Goal: Task Accomplishment & Management: Manage account settings

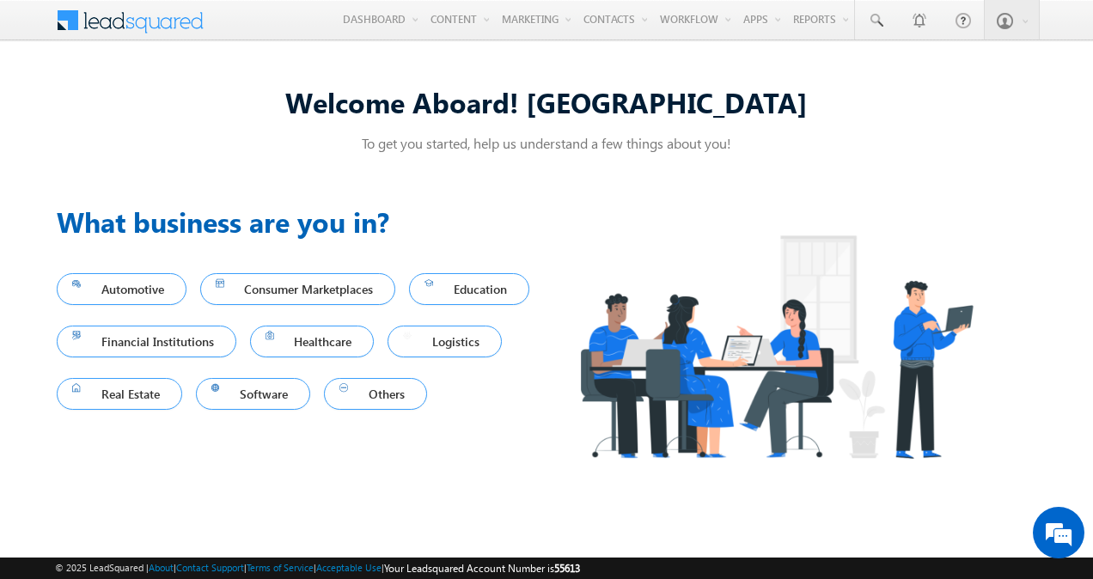
click at [419, 328] on link "Logistics" at bounding box center [444, 342] width 114 height 32
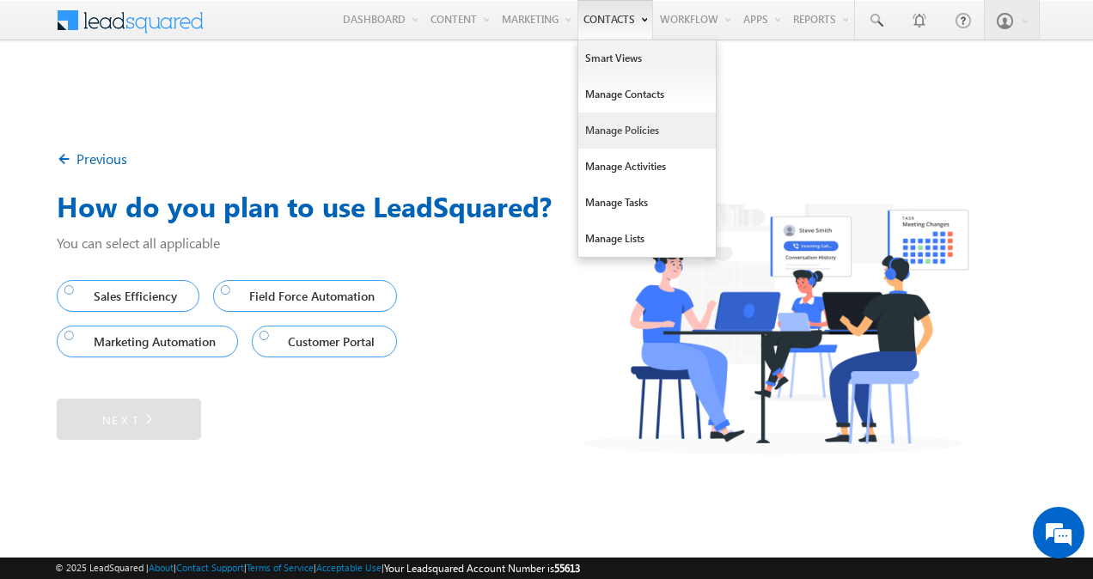
click at [610, 127] on link "Manage Policies" at bounding box center [646, 131] width 137 height 36
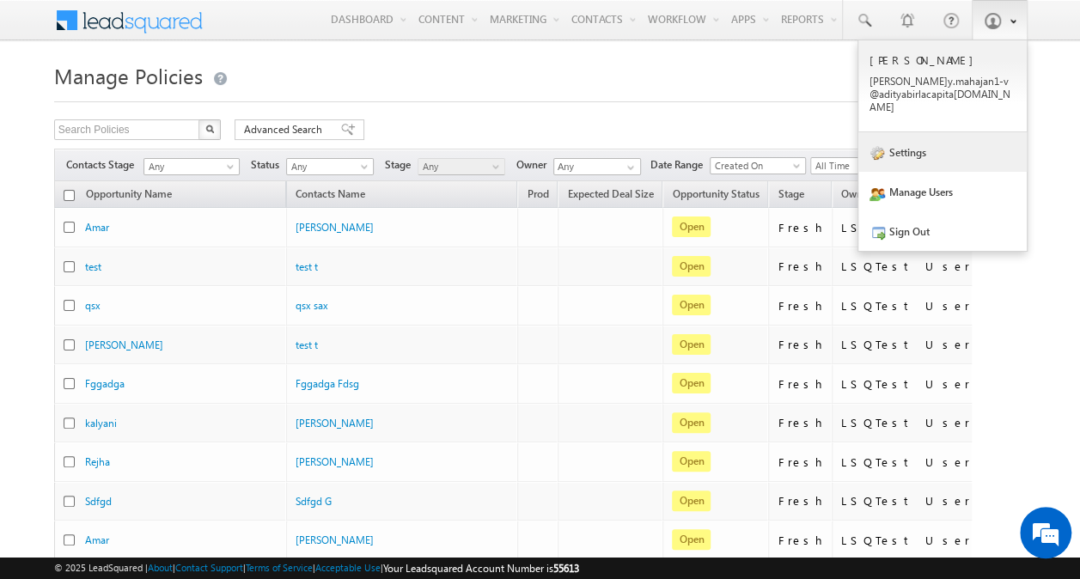
click at [916, 141] on link "Settings" at bounding box center [942, 152] width 168 height 40
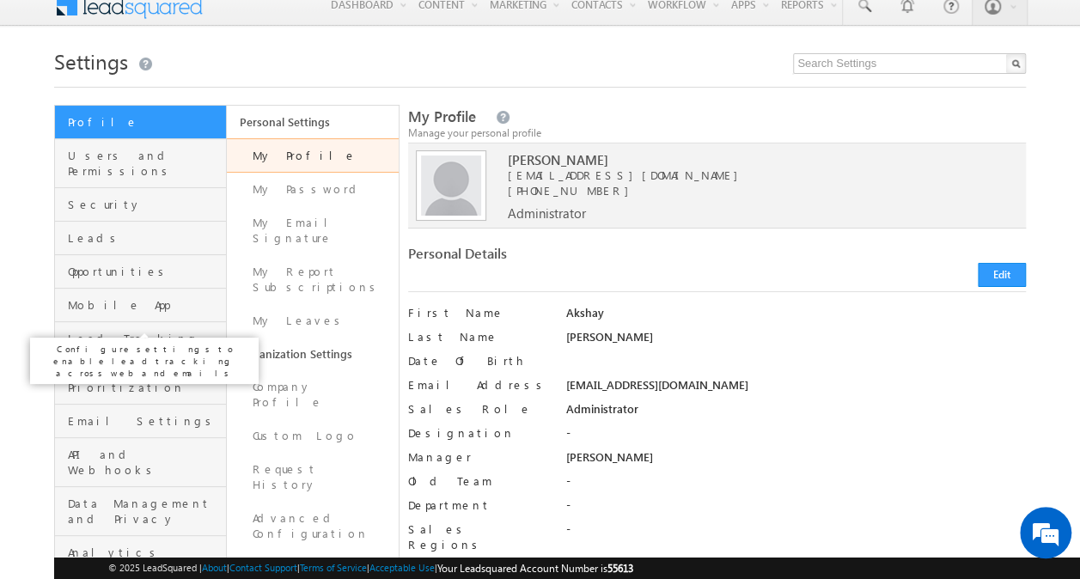
scroll to position [14, 0]
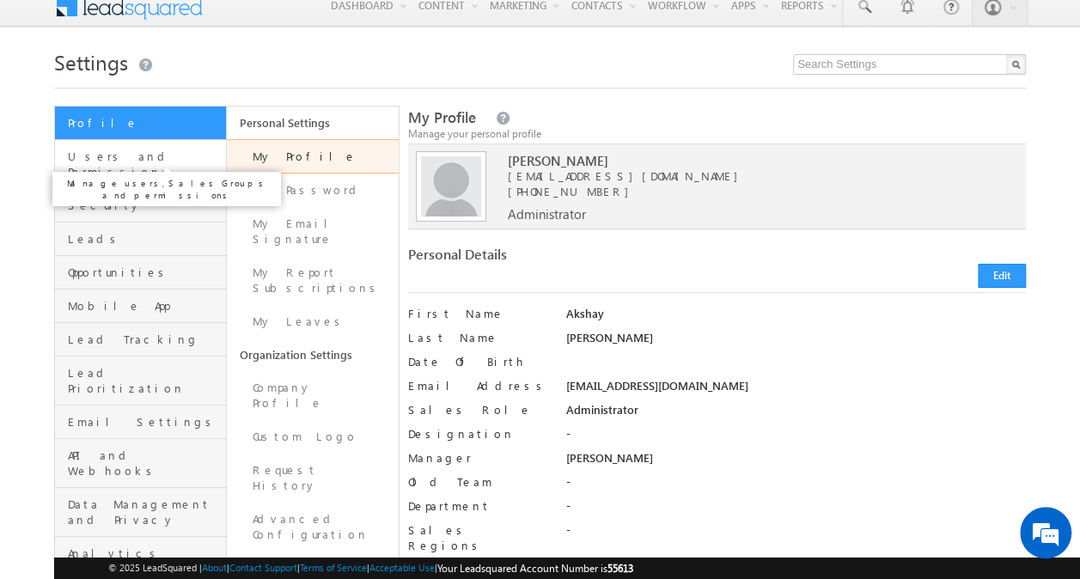
click at [119, 160] on span "Users and Permissions" at bounding box center [145, 164] width 154 height 31
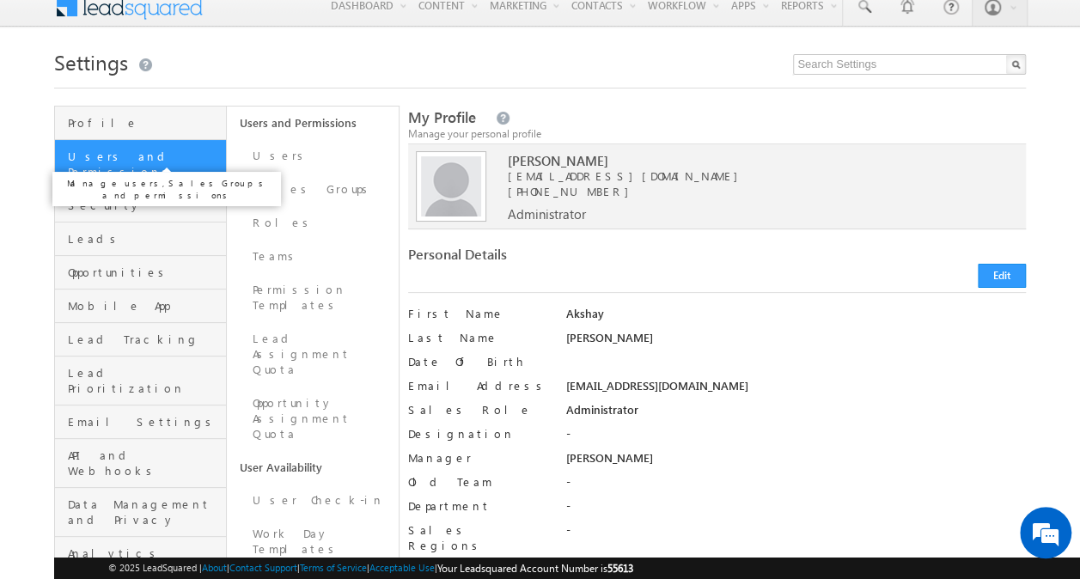
scroll to position [0, 0]
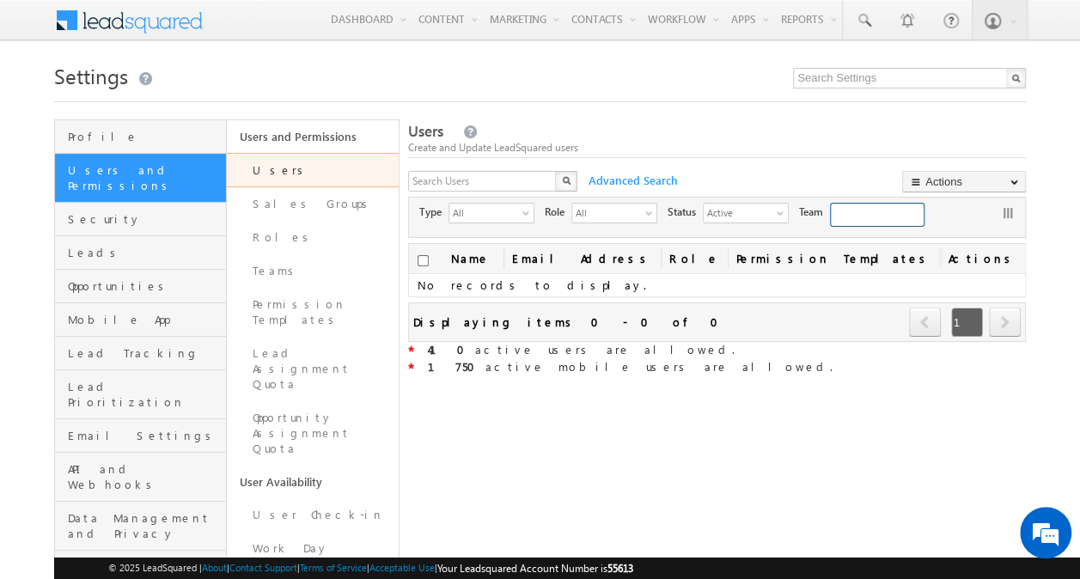
type input "63947d49-95ef-11eb-b051-02c8554500f4"
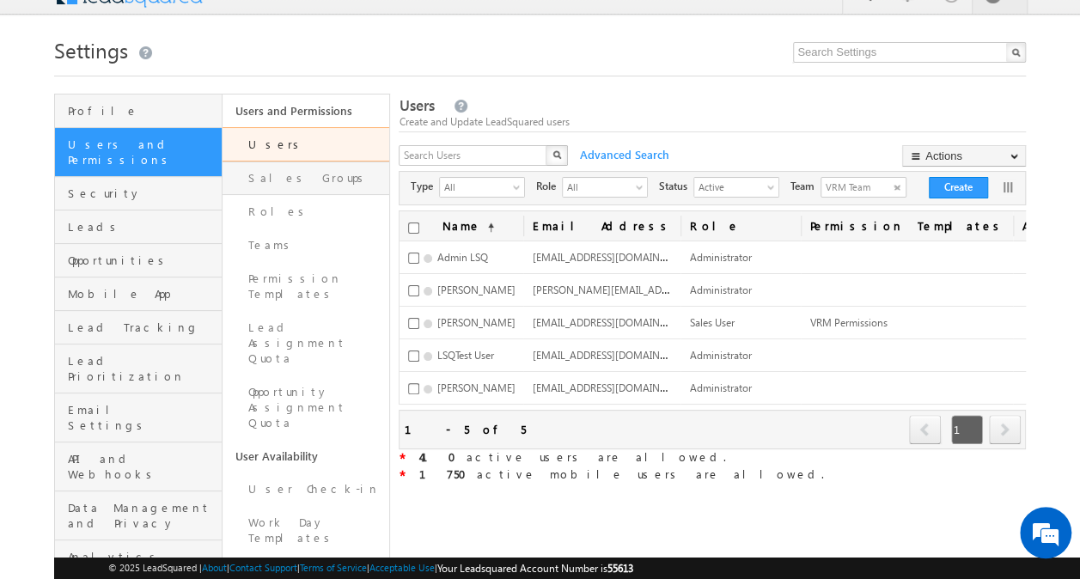
click at [323, 180] on link "Sales Groups" at bounding box center [307, 179] width 168 height 34
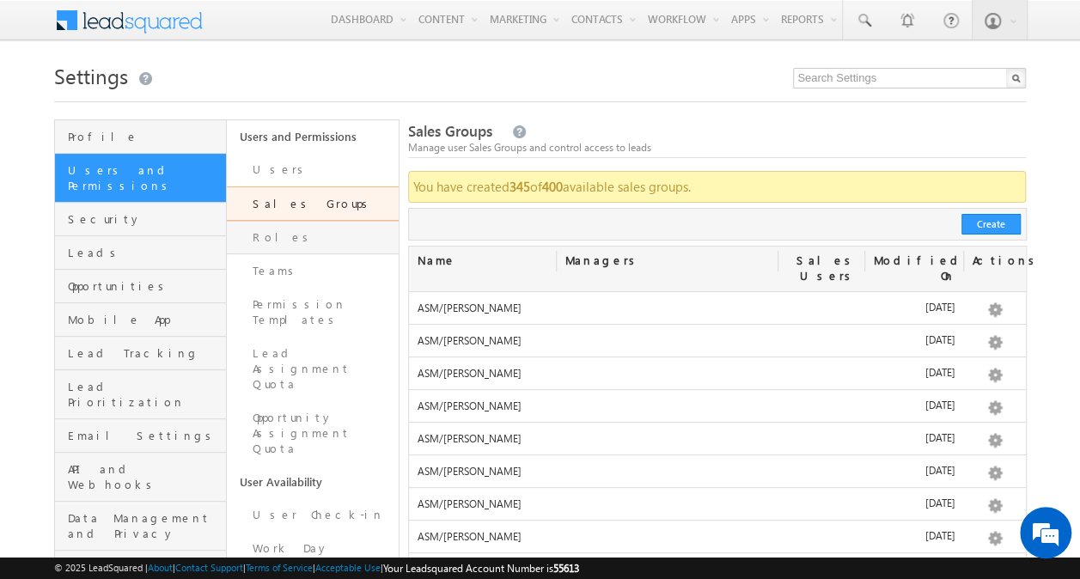
click at [283, 243] on link "Roles" at bounding box center [313, 238] width 172 height 34
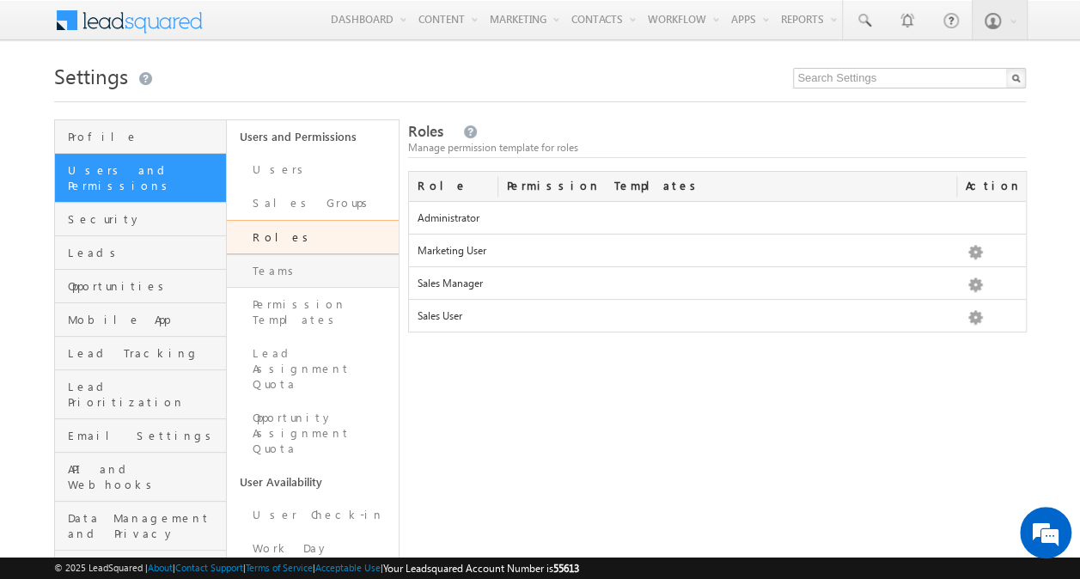
click at [283, 267] on link "Teams" at bounding box center [313, 271] width 172 height 34
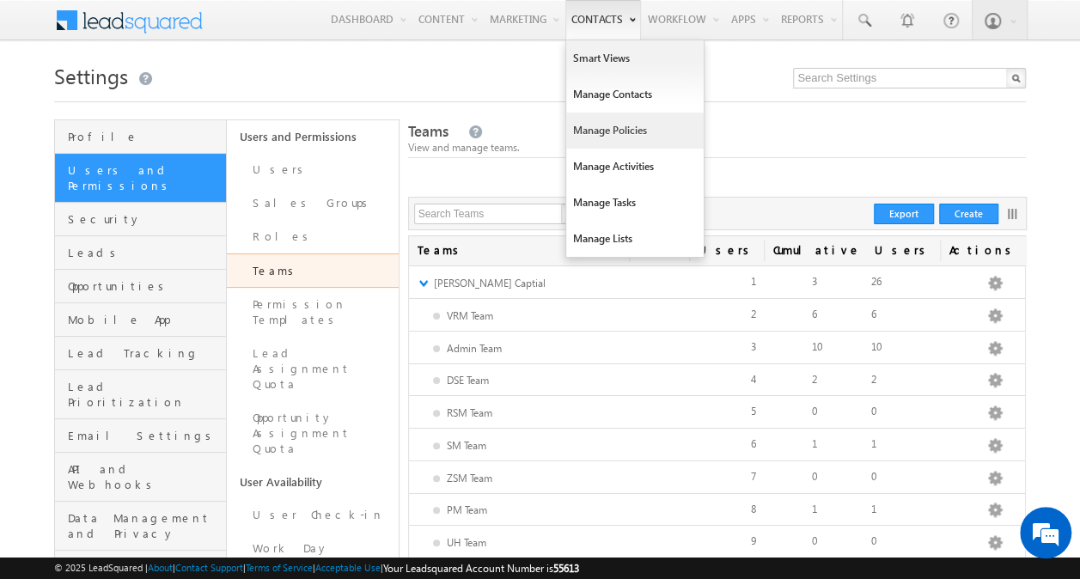
click at [604, 128] on link "Manage Policies" at bounding box center [634, 131] width 137 height 36
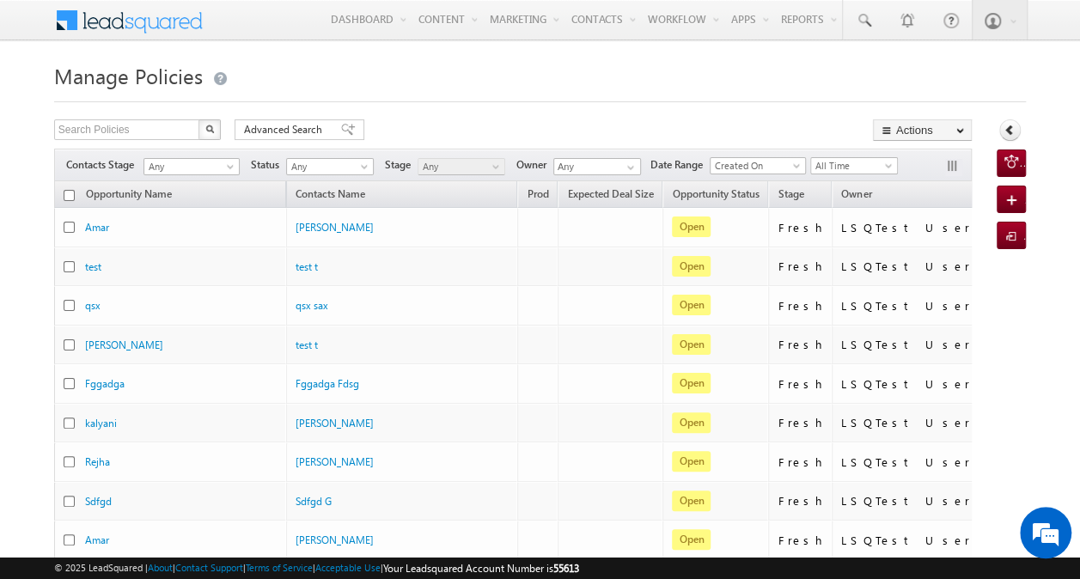
click at [503, 164] on span at bounding box center [498, 170] width 14 height 14
click at [622, 159] on link at bounding box center [628, 167] width 21 height 17
click at [607, 120] on div "Search Policies X 154025 results found Advanced Search Advanced search results …" at bounding box center [512, 131] width 917 height 25
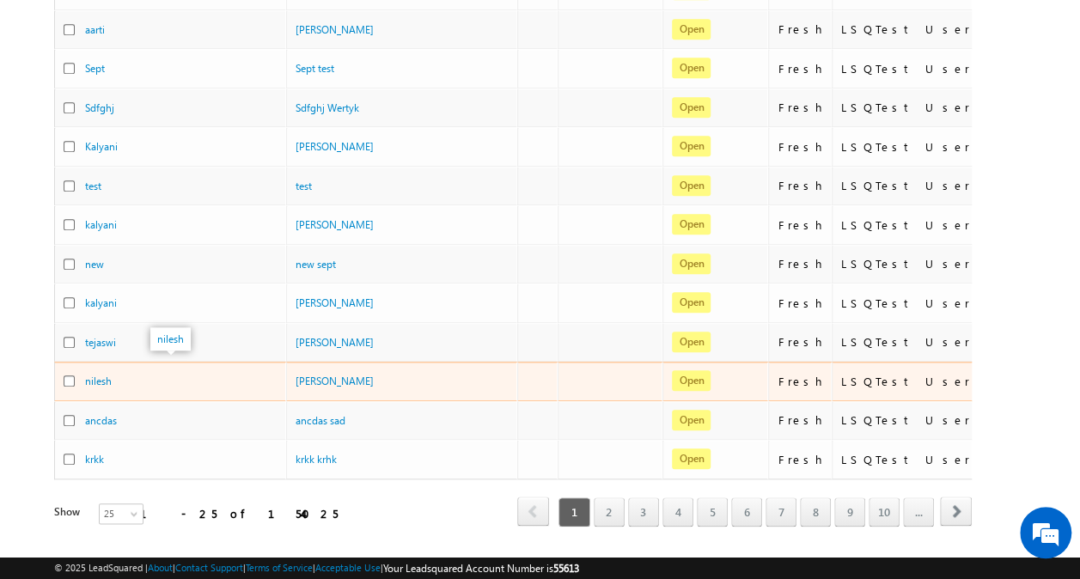
scroll to position [706, 0]
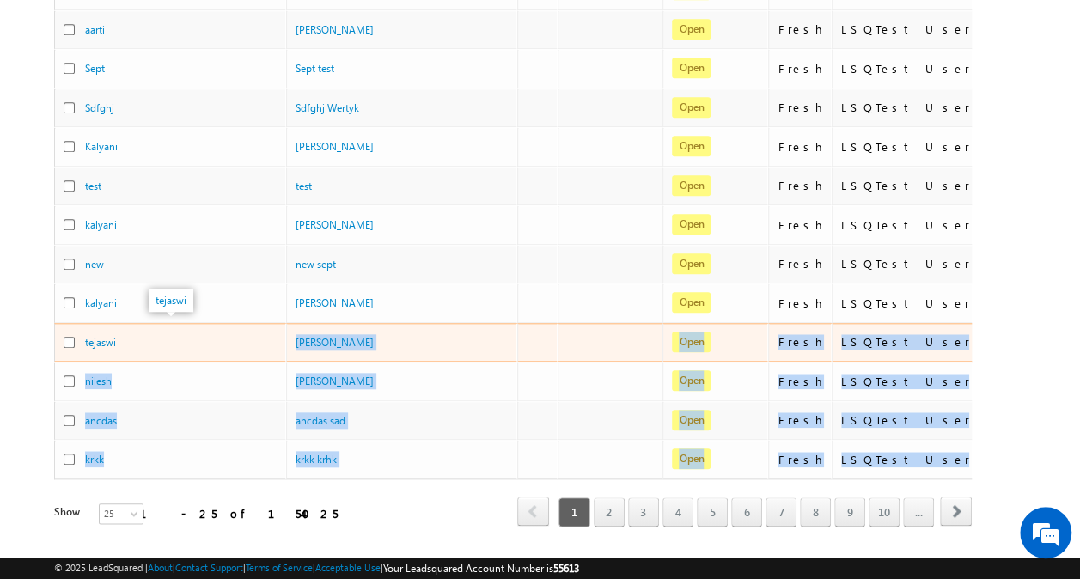
drag, startPoint x: 222, startPoint y: 322, endPoint x: 256, endPoint y: 501, distance: 182.0
click at [256, 501] on div "Opportunity Name Contacts Name Prod Expected Deal Size Opportunity Status Stage…" at bounding box center [512, 11] width 917 height 1073
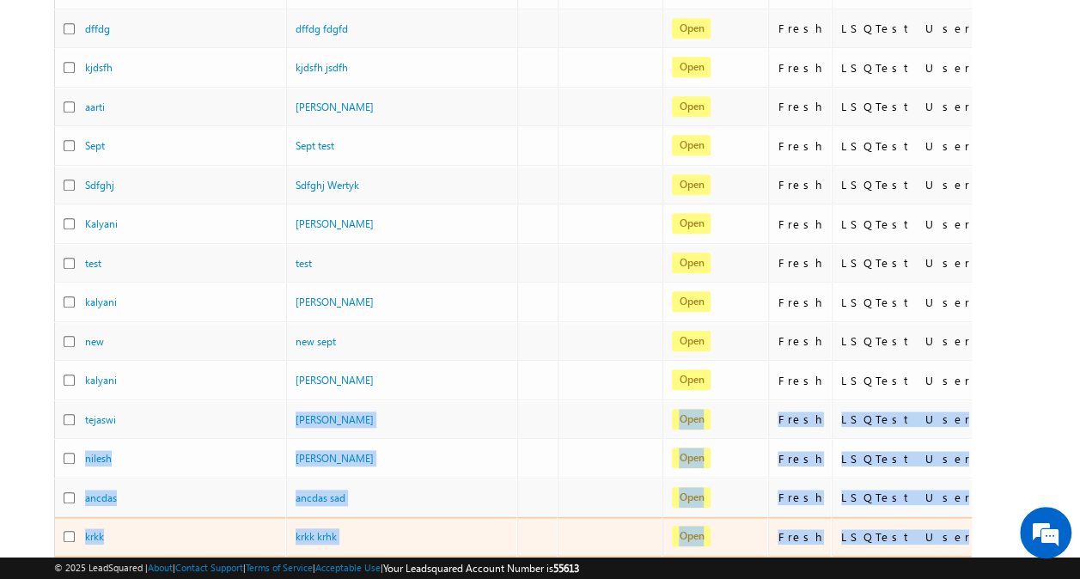
scroll to position [629, 0]
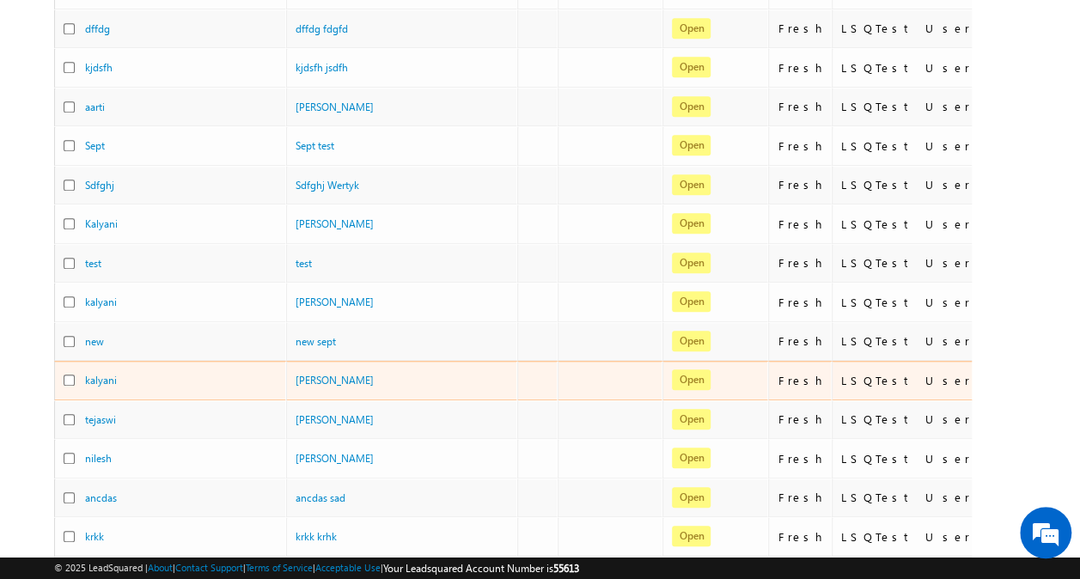
drag, startPoint x: 256, startPoint y: 501, endPoint x: 196, endPoint y: 384, distance: 131.4
click at [196, 384] on td "kalyani" at bounding box center [170, 381] width 232 height 40
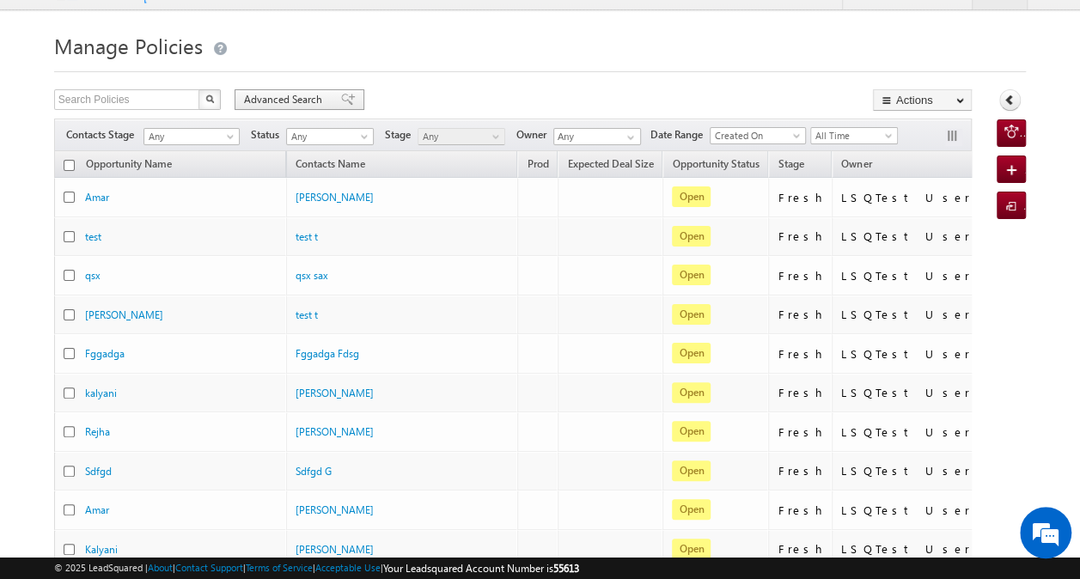
scroll to position [0, 0]
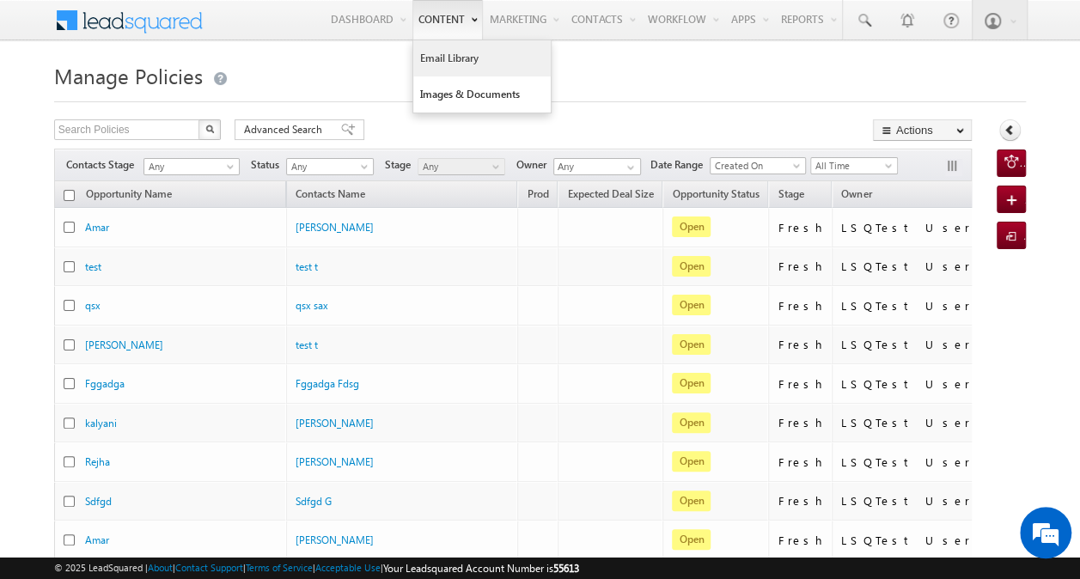
click at [436, 58] on link "Email Library" at bounding box center [481, 58] width 137 height 36
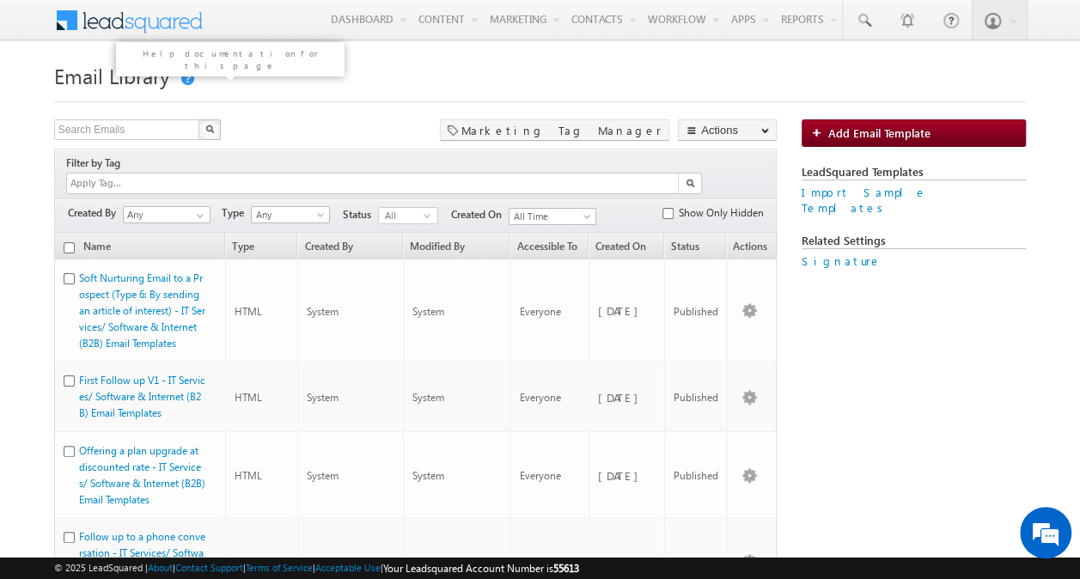
click at [183, 79] on link at bounding box center [186, 79] width 15 height 14
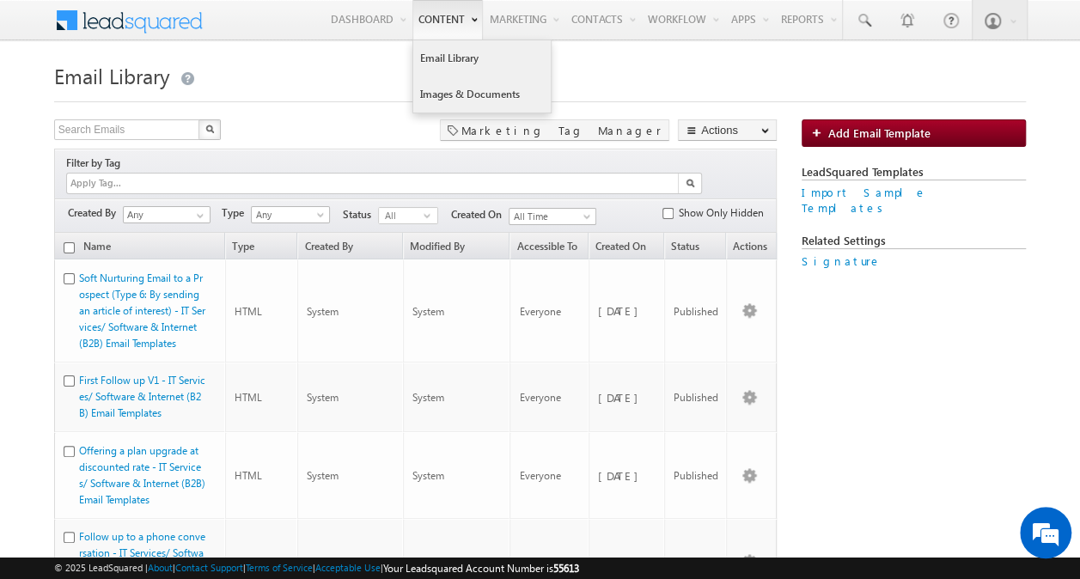
click at [420, 91] on link "Images & Documents" at bounding box center [481, 94] width 137 height 36
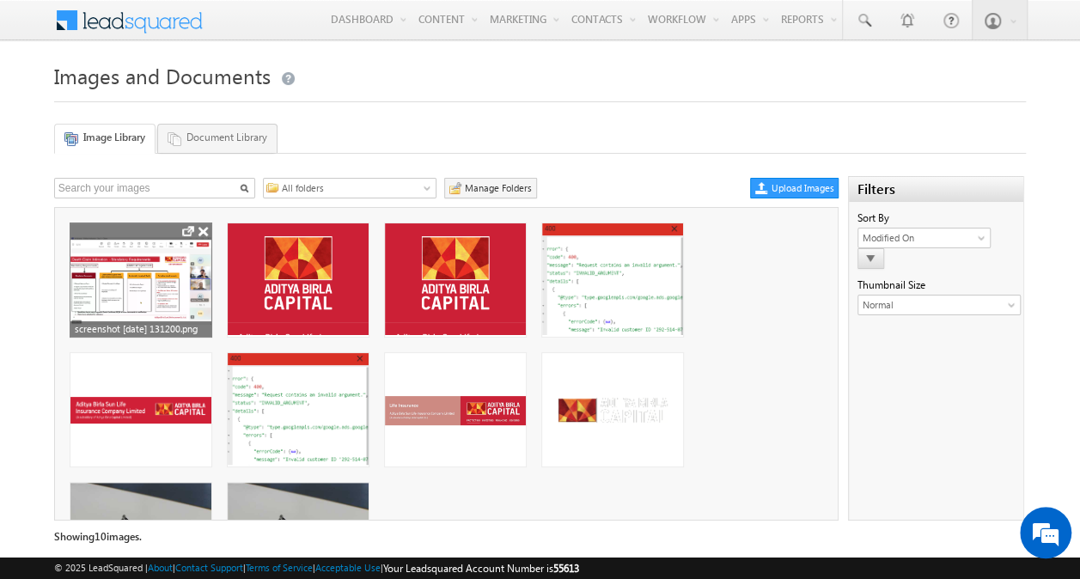
click at [131, 282] on img at bounding box center [140, 281] width 141 height 88
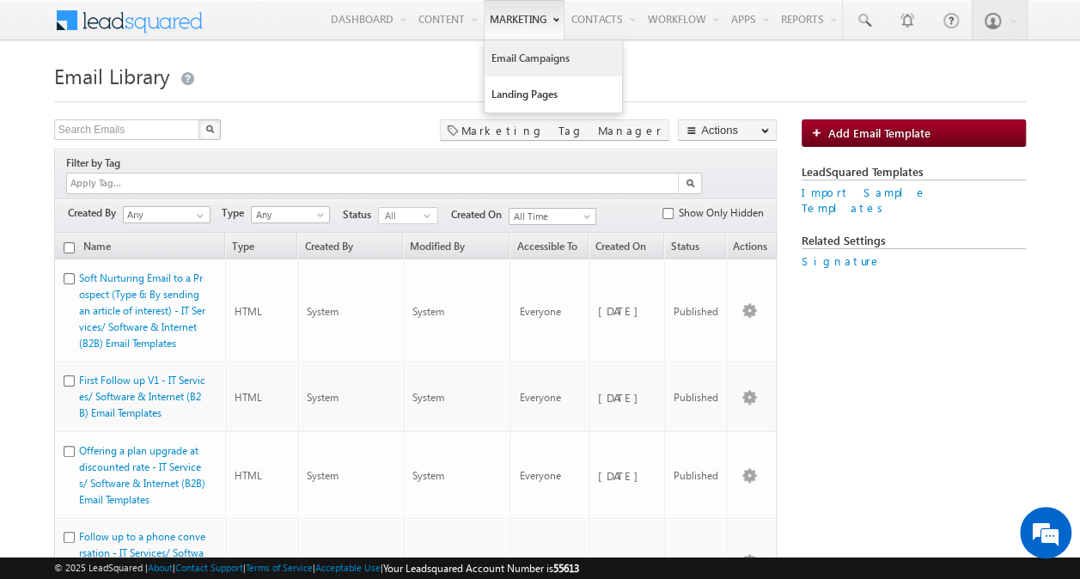
click at [498, 62] on link "Email Campaigns" at bounding box center [553, 58] width 137 height 36
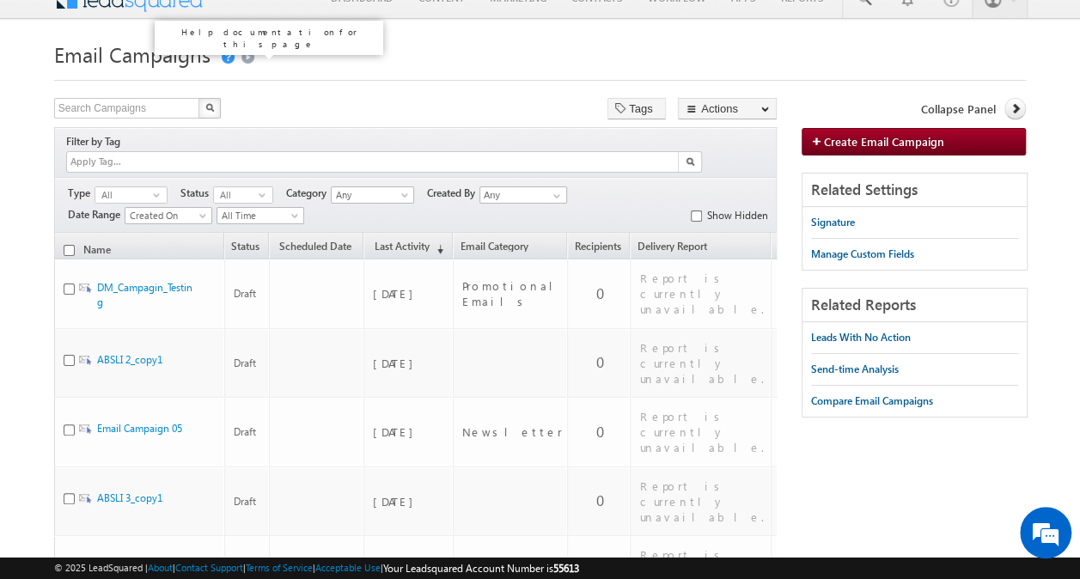
click at [227, 53] on link at bounding box center [226, 58] width 15 height 14
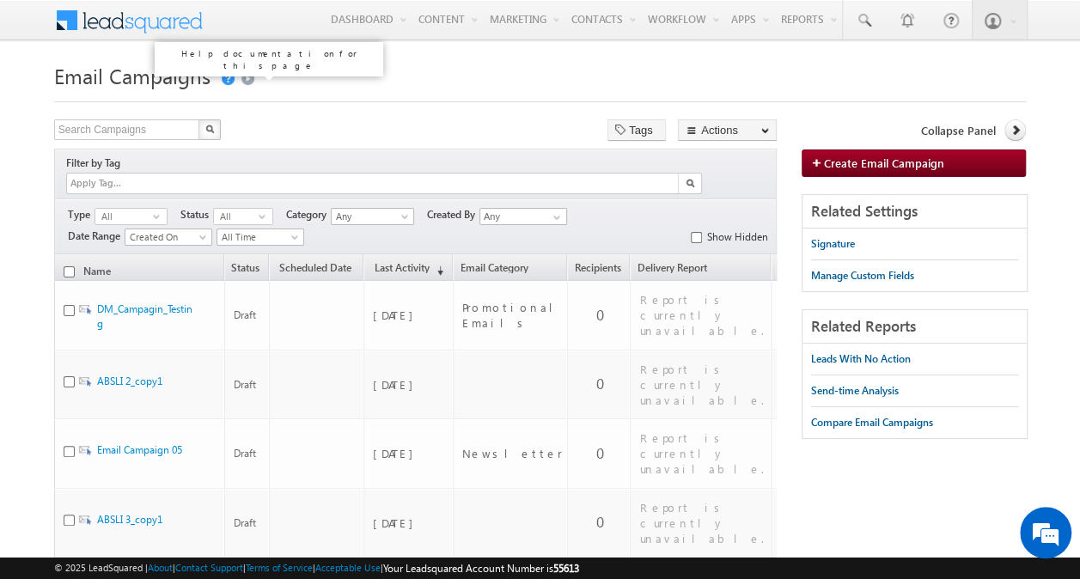
click at [228, 79] on link at bounding box center [226, 79] width 15 height 14
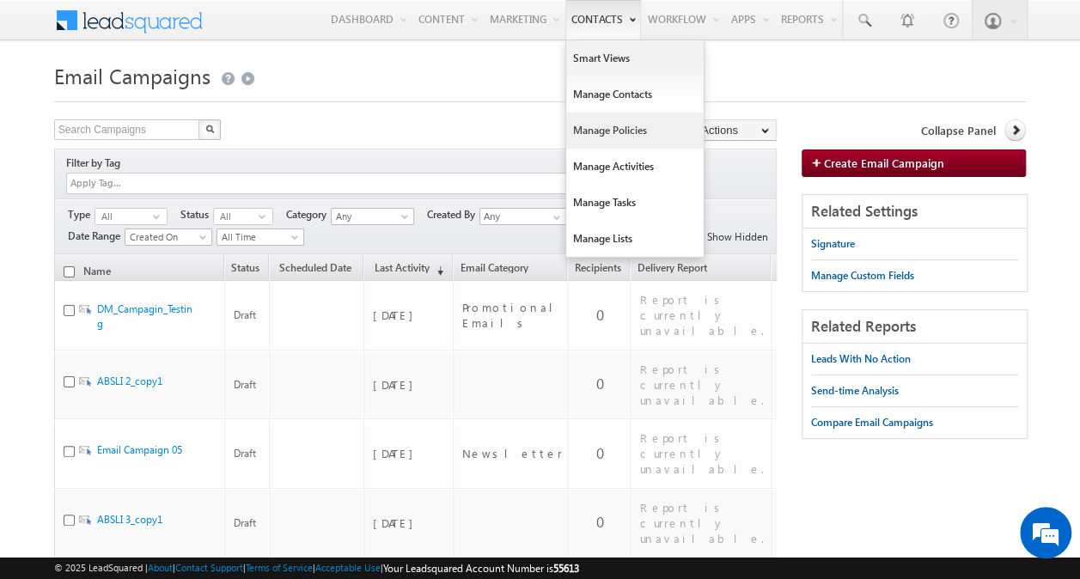
click at [593, 140] on link "Manage Policies" at bounding box center [634, 131] width 137 height 36
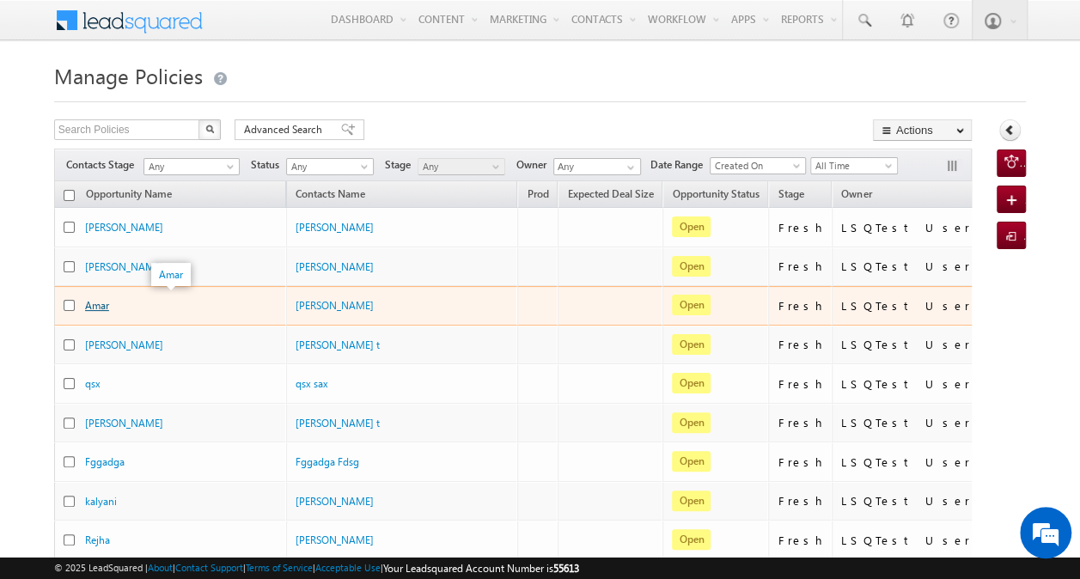
click at [101, 304] on link "Amar" at bounding box center [97, 305] width 24 height 13
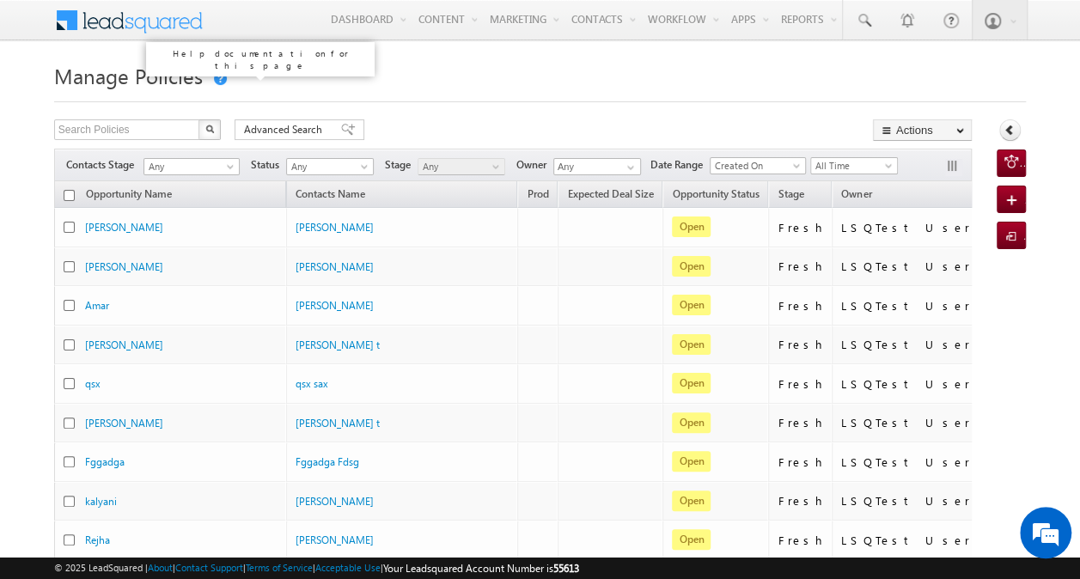
click at [217, 81] on link at bounding box center [218, 79] width 15 height 14
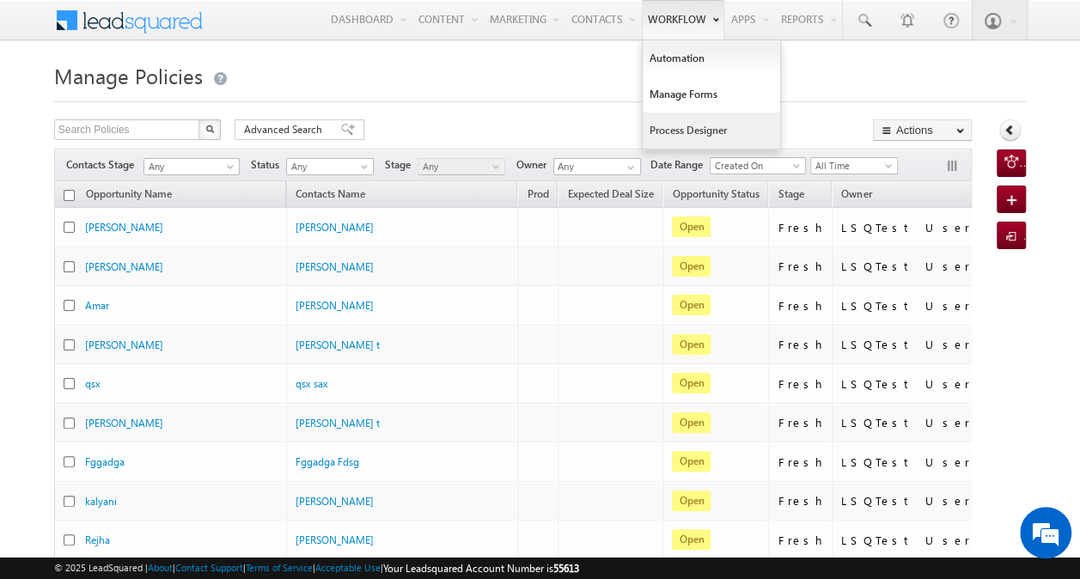
click at [667, 123] on link "Process Designer" at bounding box center [711, 131] width 137 height 36
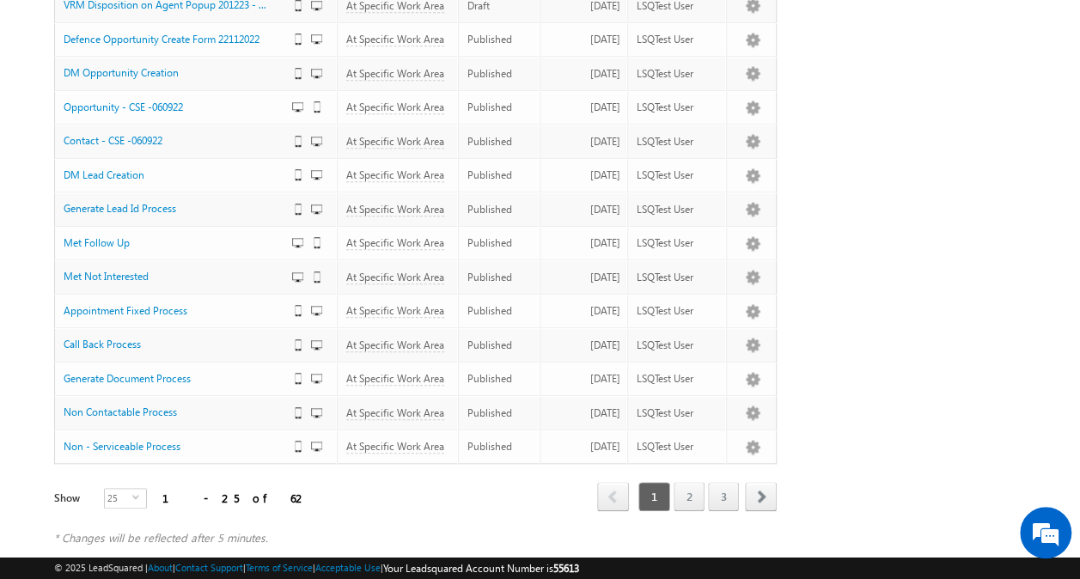
scroll to position [623, 0]
click at [692, 480] on link "2" at bounding box center [689, 494] width 31 height 29
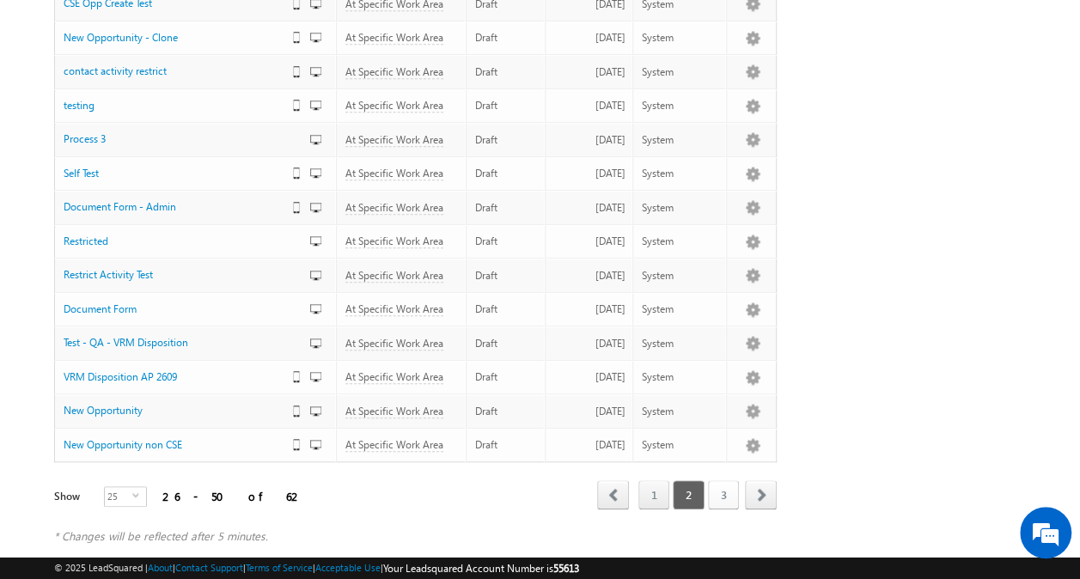
click at [732, 480] on link "3" at bounding box center [723, 494] width 31 height 29
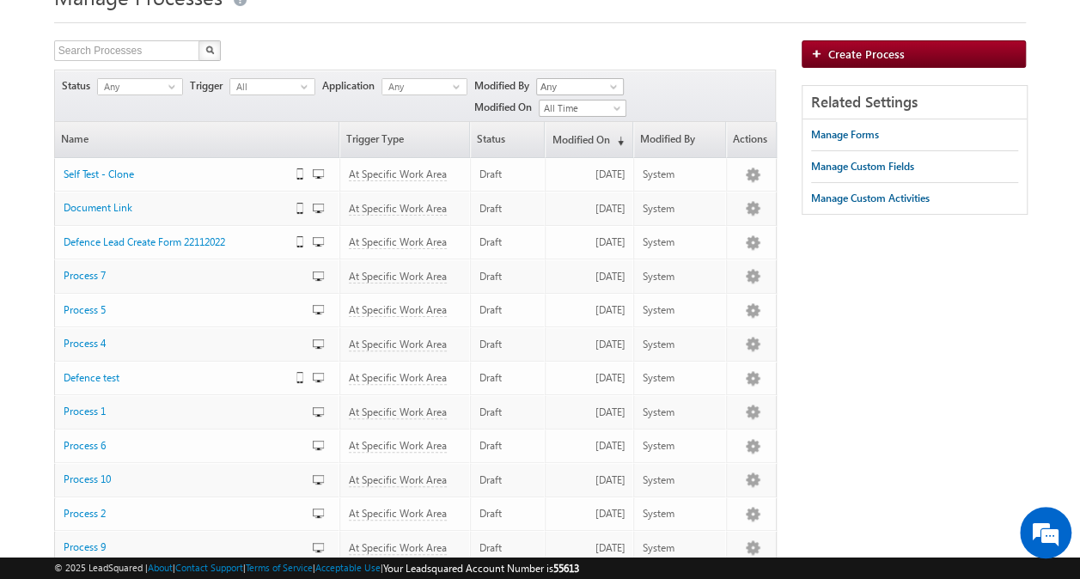
scroll to position [5, 0]
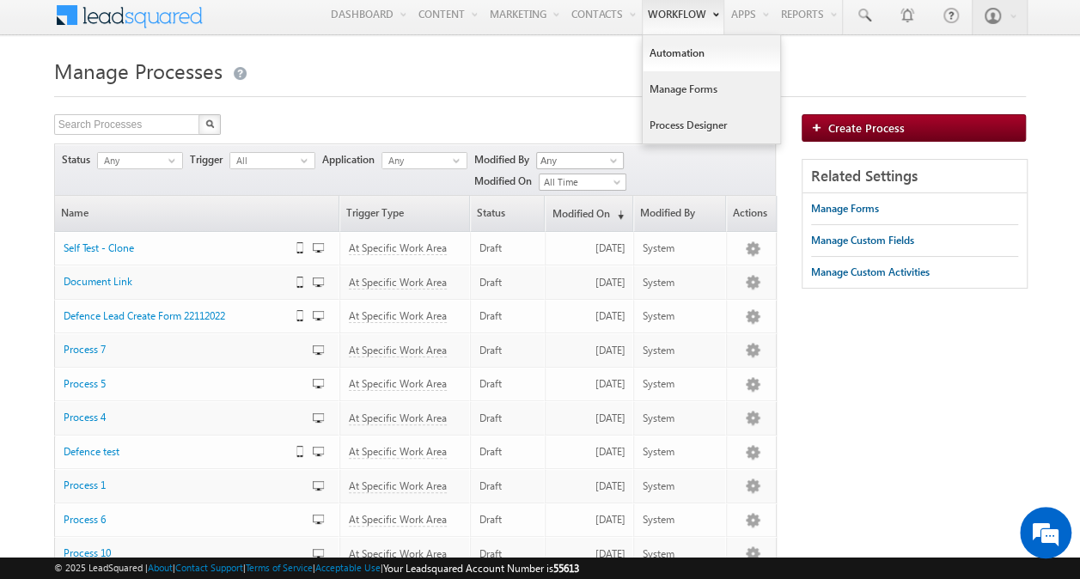
click at [669, 82] on link "Manage Forms" at bounding box center [711, 89] width 137 height 36
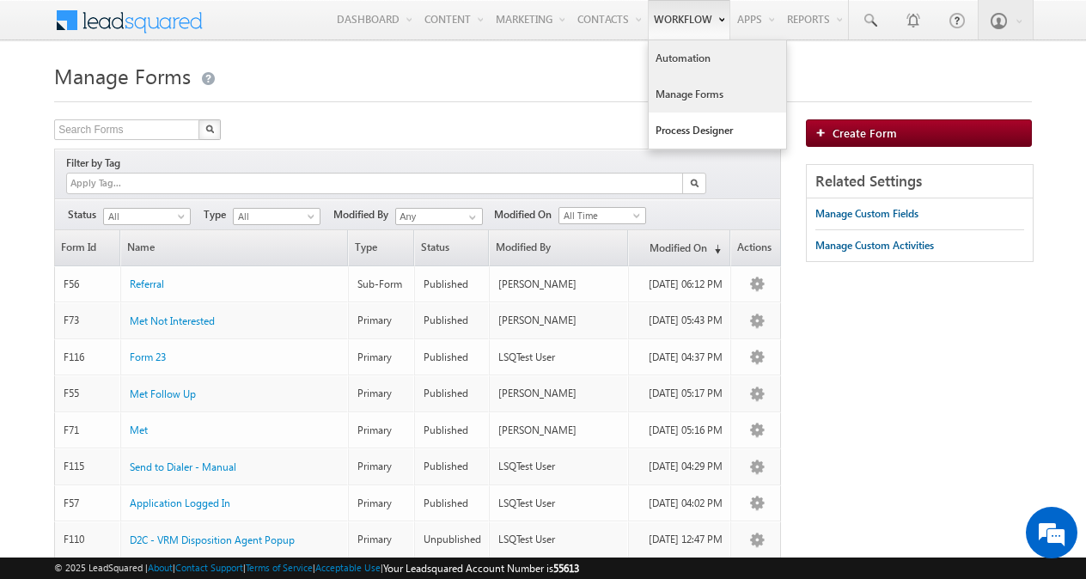
click at [672, 56] on link "Automation" at bounding box center [717, 58] width 137 height 36
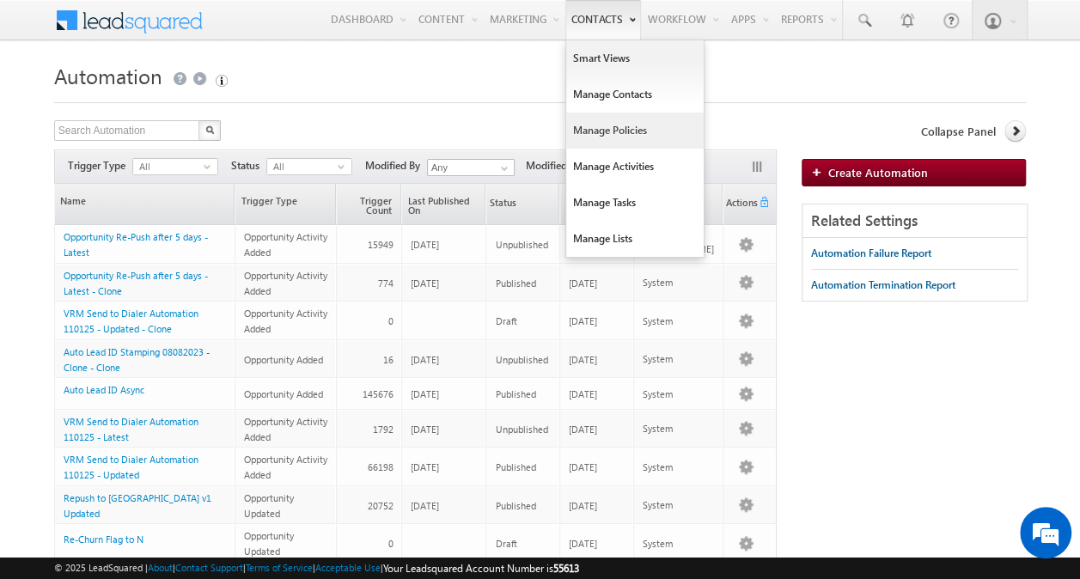
click at [621, 148] on link "Manage Policies" at bounding box center [634, 131] width 137 height 36
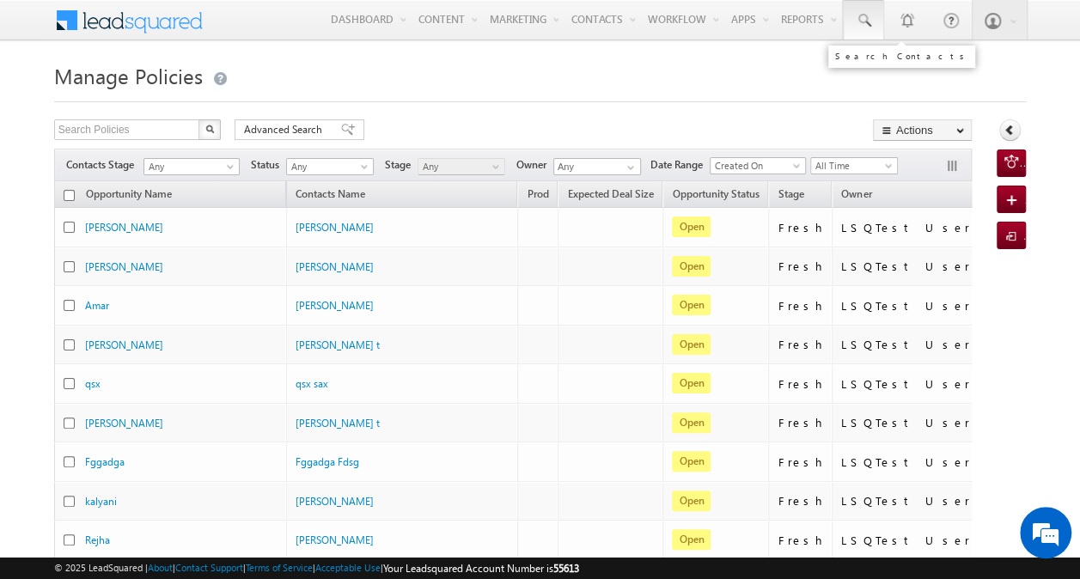
click at [863, 25] on span at bounding box center [863, 20] width 17 height 17
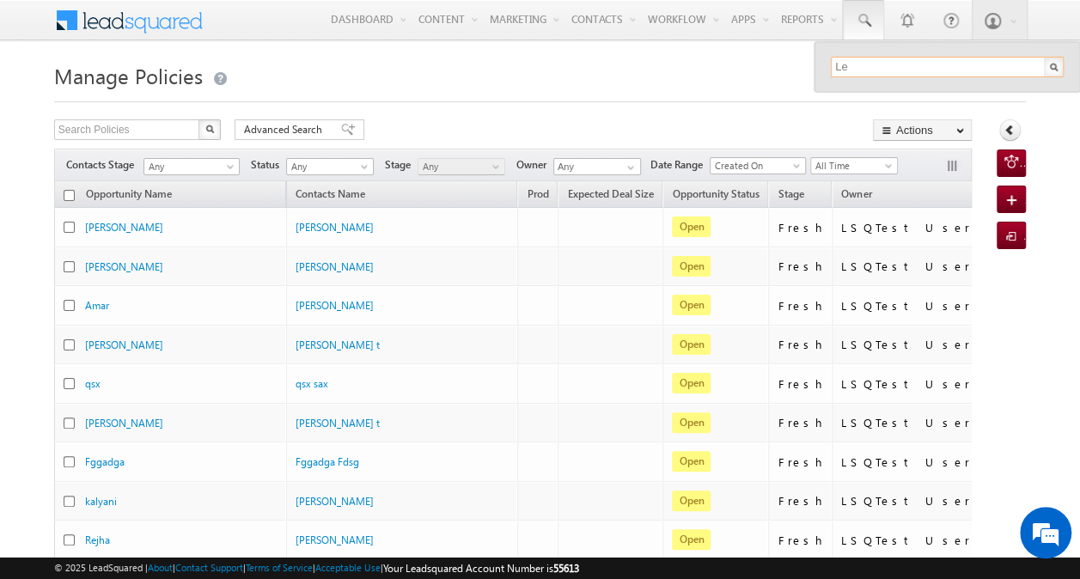
type input "L"
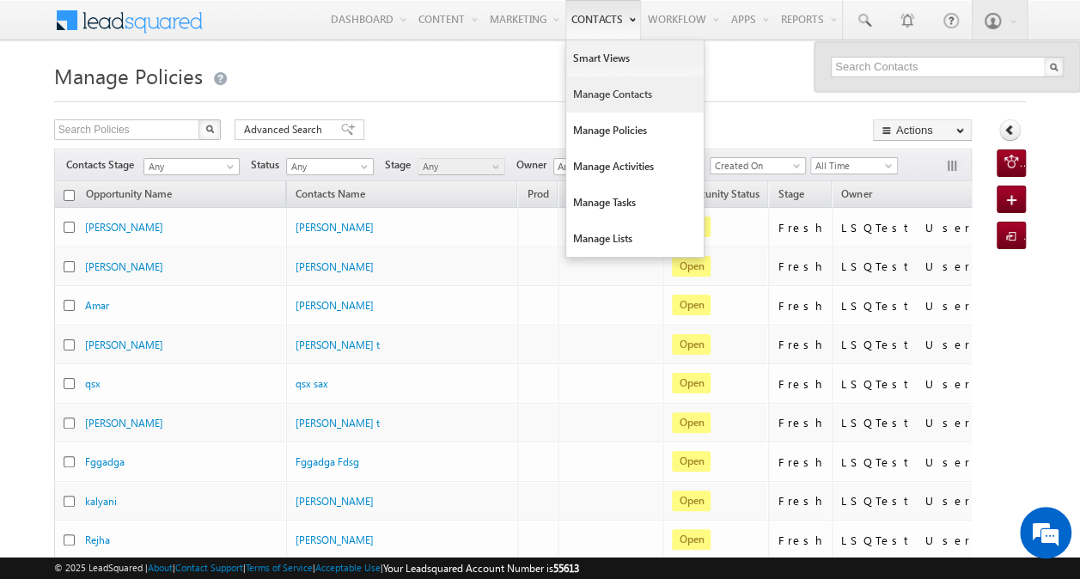
click at [624, 108] on link "Manage Contacts" at bounding box center [634, 94] width 137 height 36
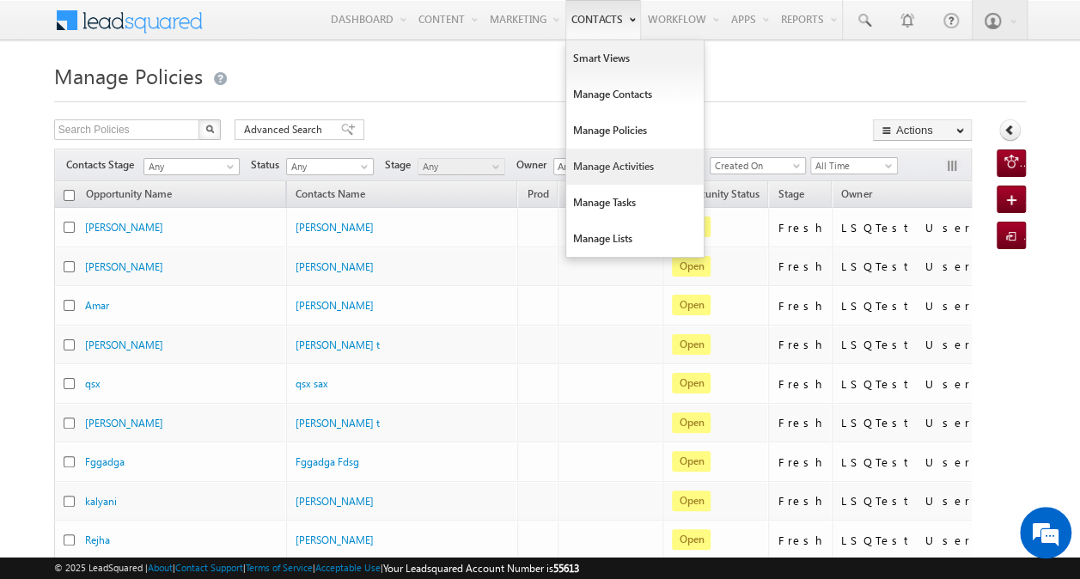
click at [618, 156] on link "Manage Activities" at bounding box center [634, 167] width 137 height 36
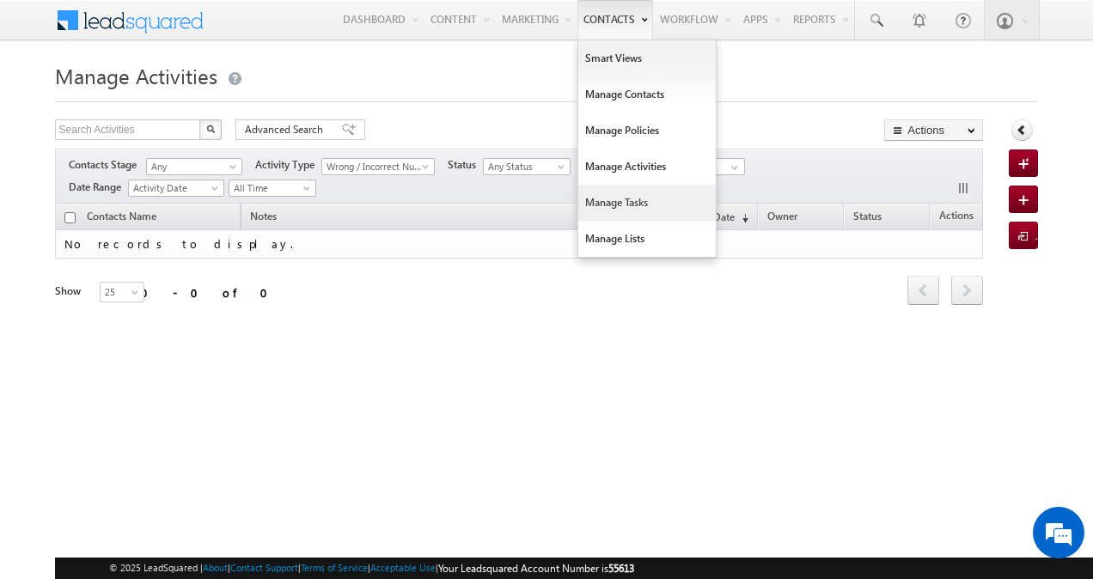
click at [655, 199] on link "Manage Tasks" at bounding box center [646, 203] width 137 height 36
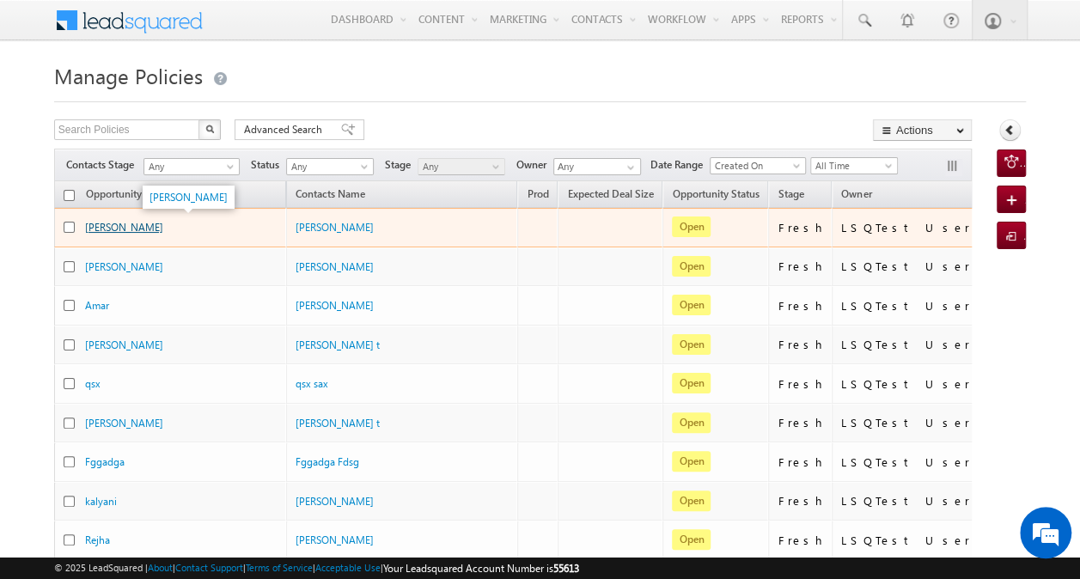
click at [120, 223] on link "[PERSON_NAME]" at bounding box center [124, 227] width 78 height 13
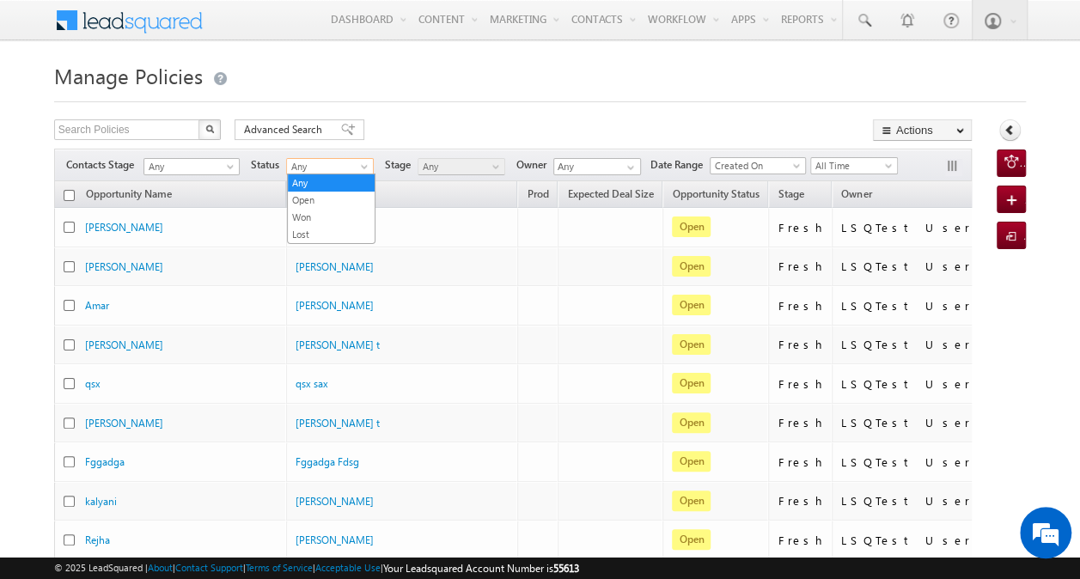
click at [366, 160] on span "Any" at bounding box center [328, 166] width 82 height 15
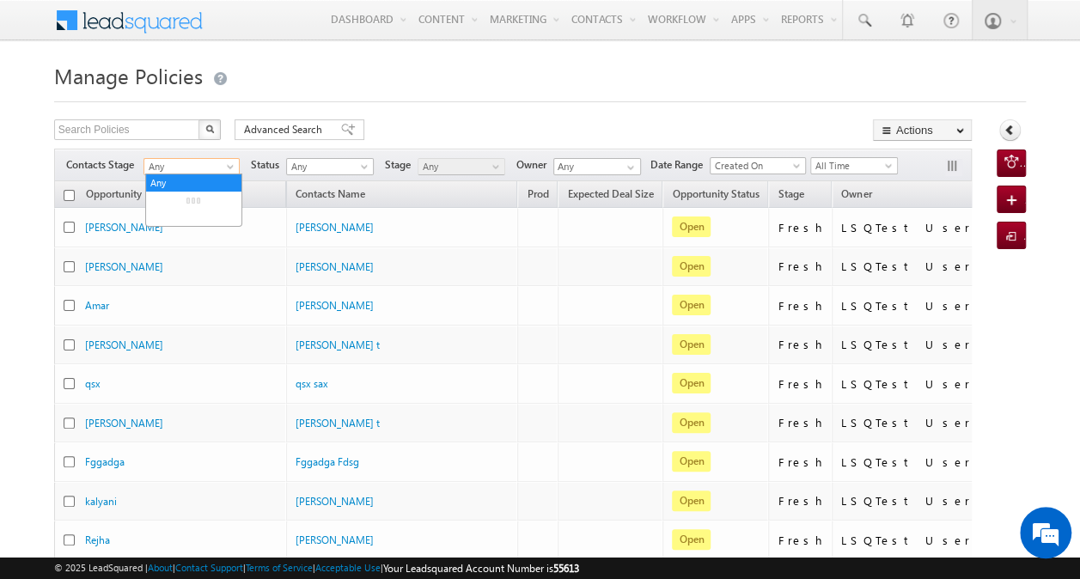
click at [211, 159] on span "Any" at bounding box center [188, 166] width 89 height 15
click at [212, 194] on link "Fresh Lead" at bounding box center [193, 199] width 95 height 15
click at [225, 162] on span "Fresh Lead" at bounding box center [188, 166] width 89 height 15
click at [207, 216] on link "Customer" at bounding box center [193, 217] width 95 height 15
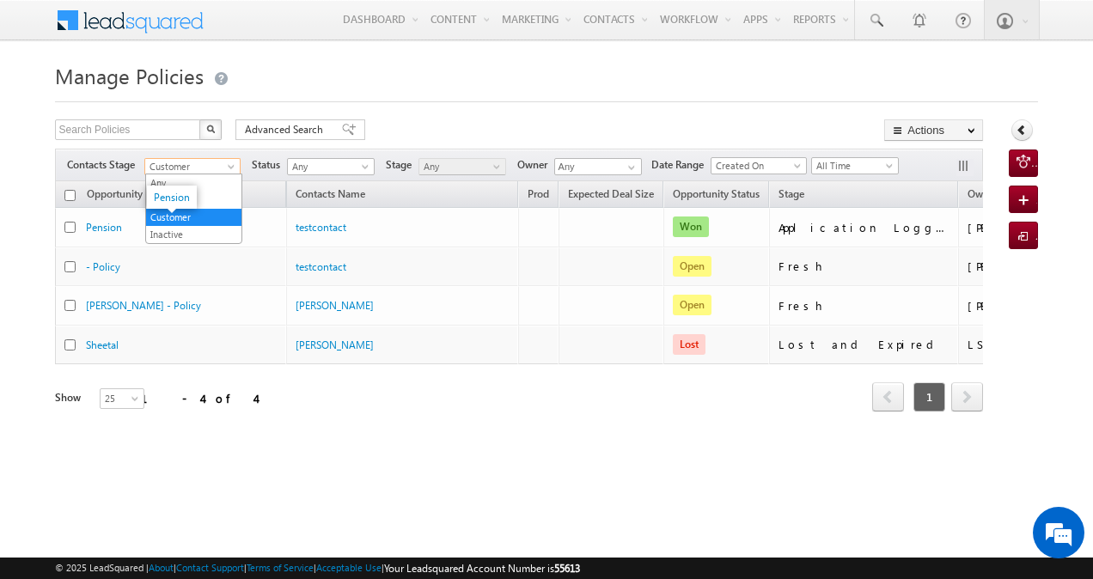
click at [222, 168] on span "Customer" at bounding box center [189, 166] width 89 height 15
click at [203, 227] on link "Inactive" at bounding box center [193, 234] width 95 height 15
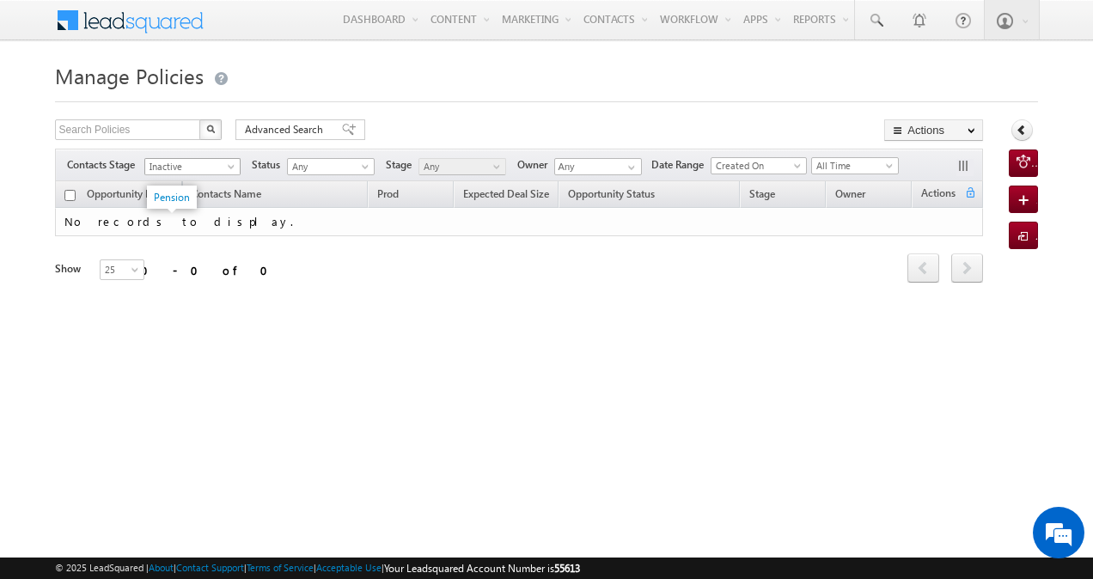
click at [208, 158] on link "Inactive" at bounding box center [192, 166] width 96 height 17
click at [202, 177] on link "Any" at bounding box center [193, 182] width 95 height 15
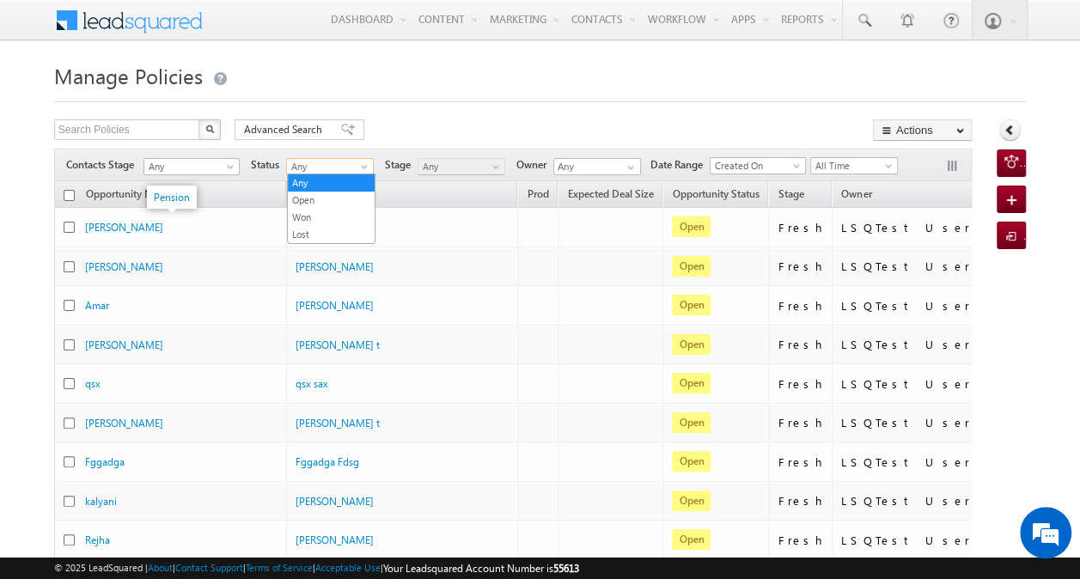
click at [328, 162] on span "Any" at bounding box center [328, 166] width 82 height 15
click at [207, 191] on th "Opportunity Name" at bounding box center [170, 194] width 232 height 27
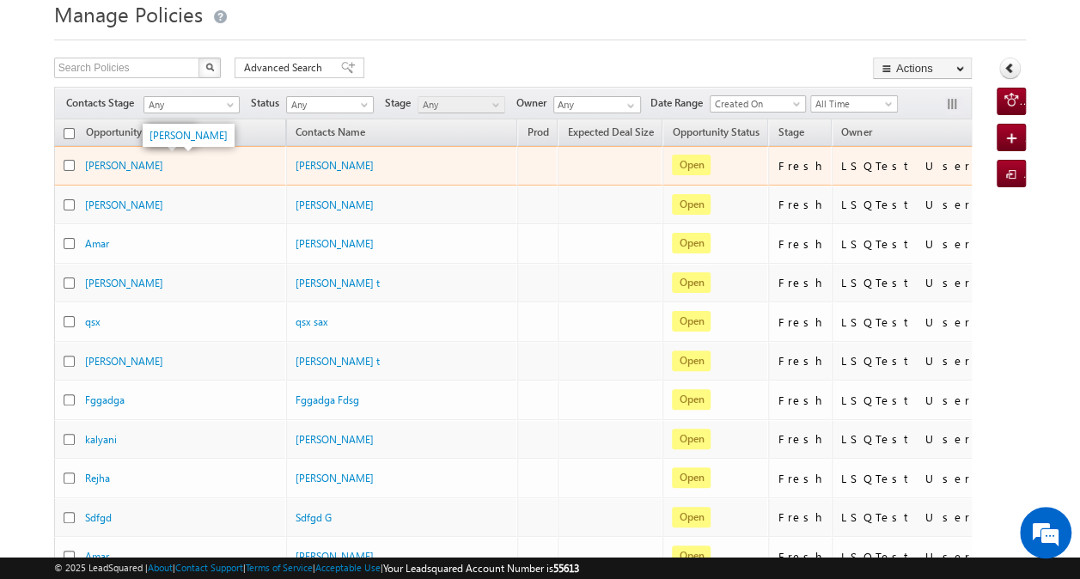
scroll to position [77, 0]
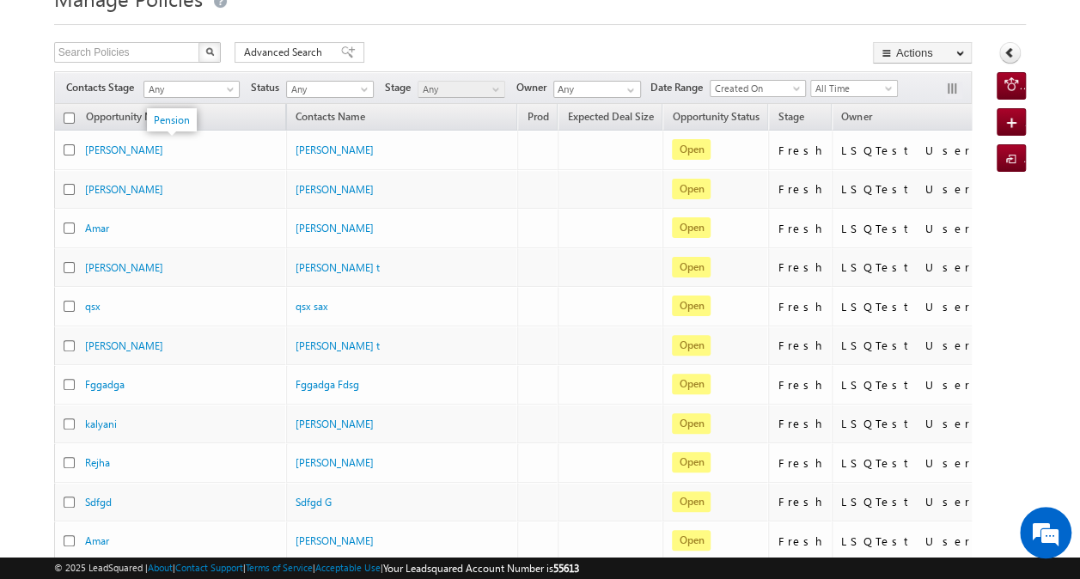
click at [207, 110] on th "Opportunity Name" at bounding box center [170, 117] width 232 height 27
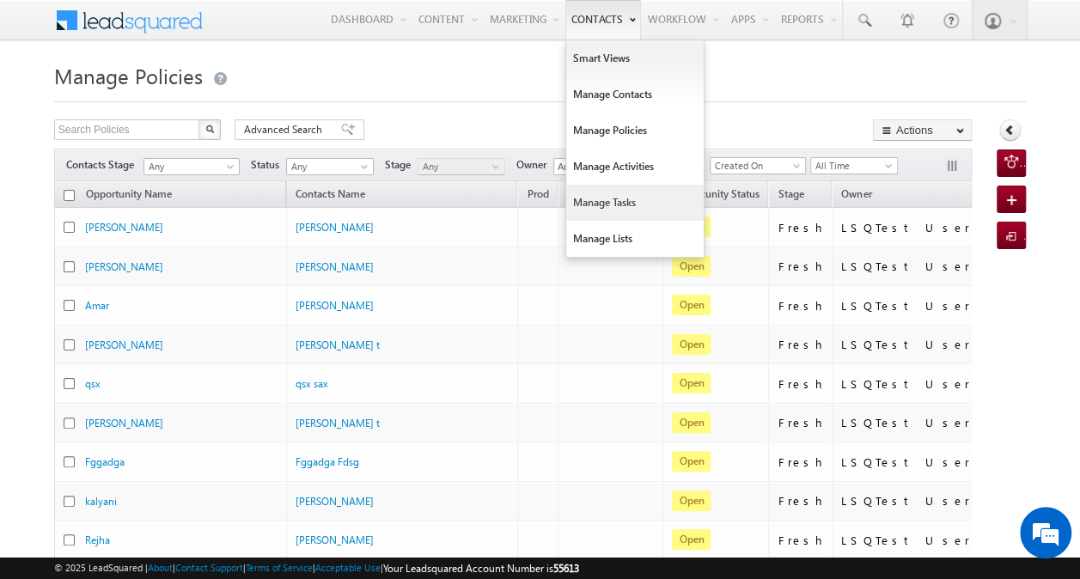
click at [619, 214] on link "Manage Tasks" at bounding box center [634, 203] width 137 height 36
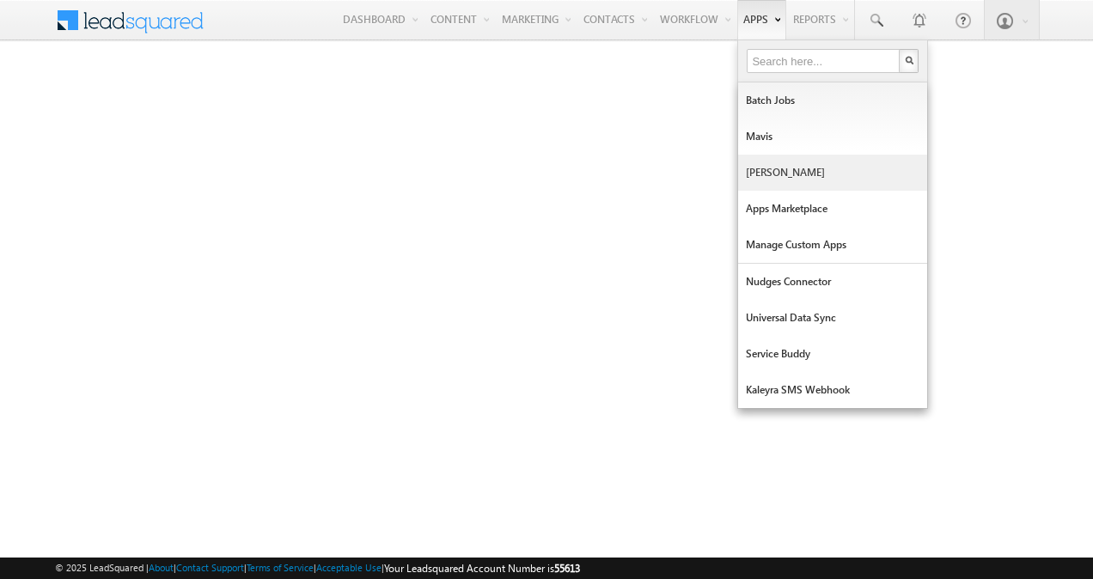
click at [758, 179] on link "[PERSON_NAME]" at bounding box center [832, 173] width 189 height 36
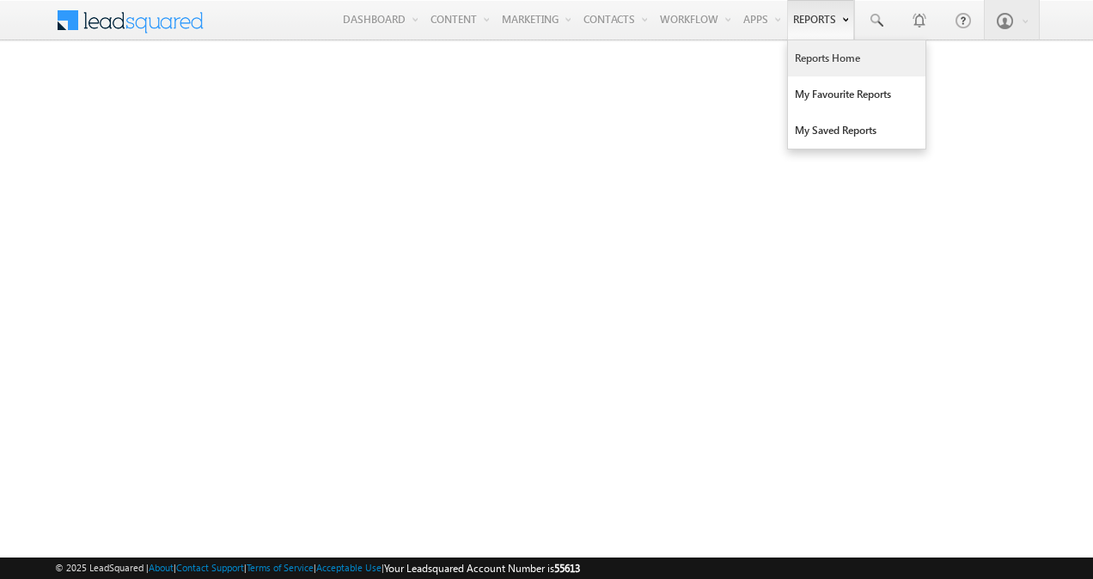
click at [838, 64] on link "Reports Home" at bounding box center [856, 58] width 137 height 36
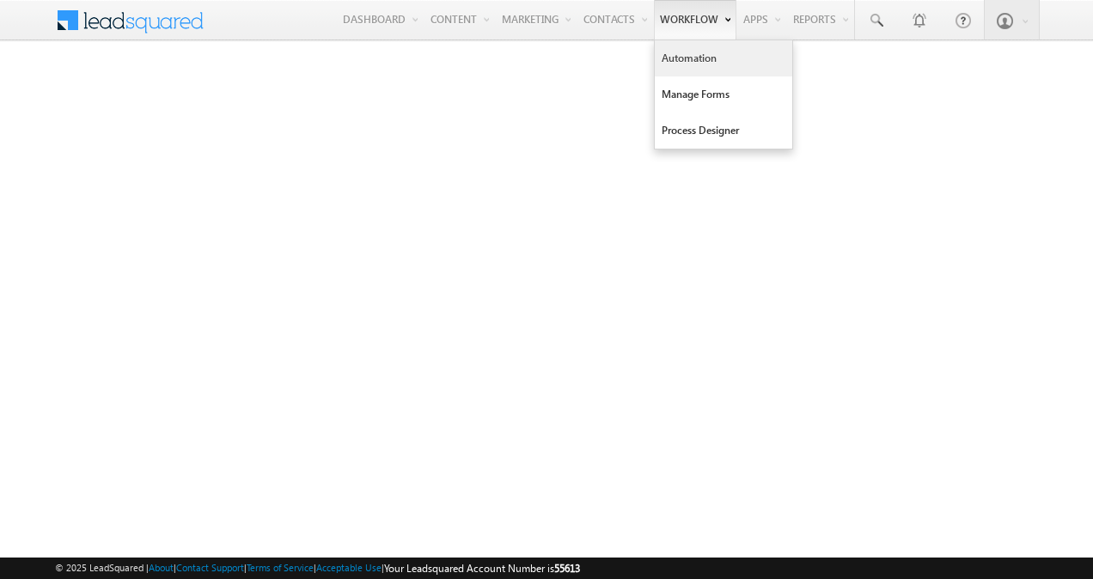
click at [713, 48] on link "Automation" at bounding box center [723, 58] width 137 height 36
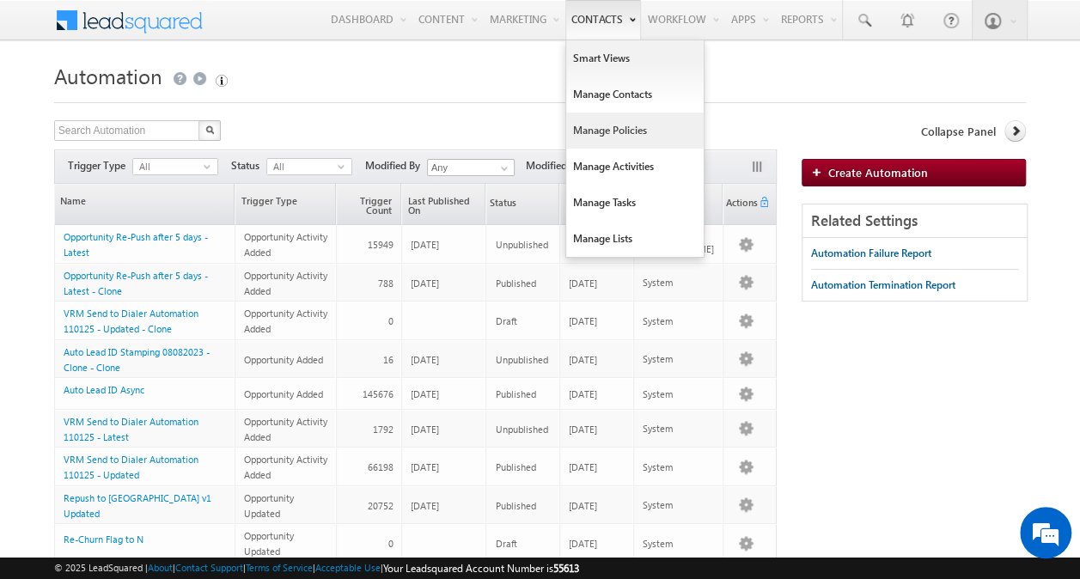
click at [636, 128] on link "Manage Policies" at bounding box center [634, 131] width 137 height 36
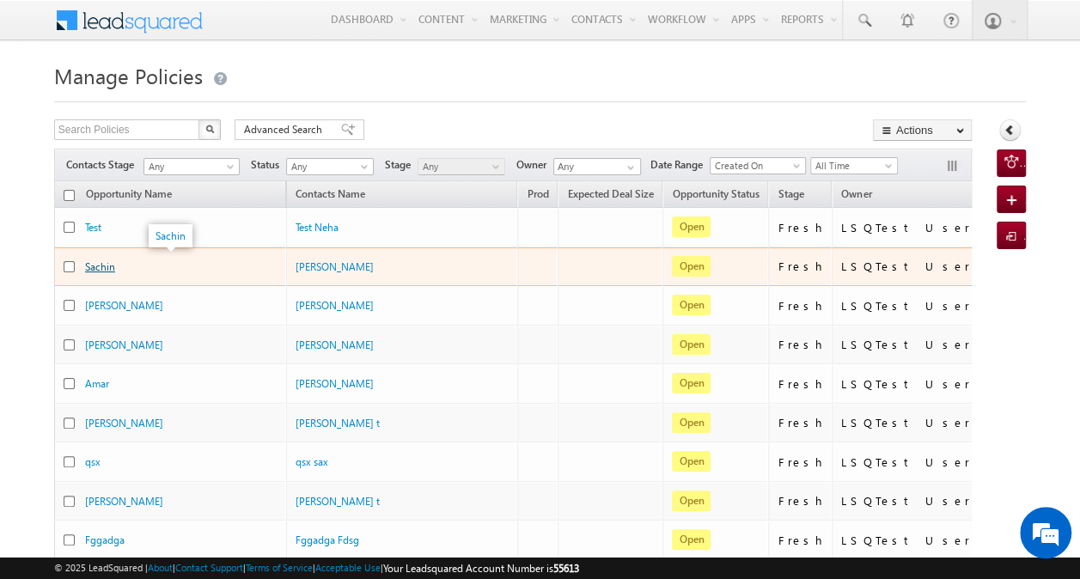
click at [104, 268] on link "Sachin" at bounding box center [100, 266] width 30 height 13
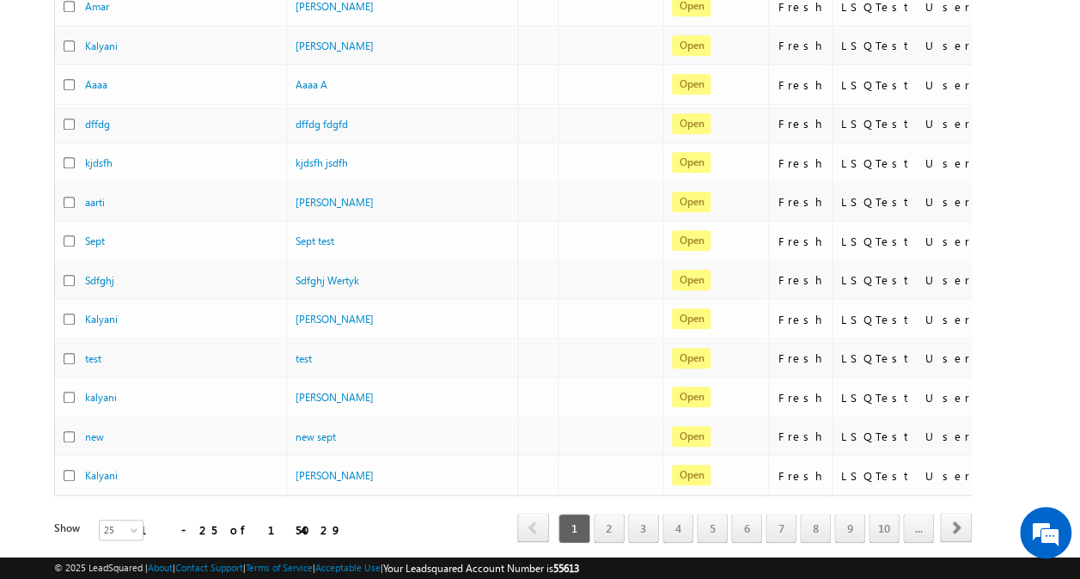
scroll to position [727, 0]
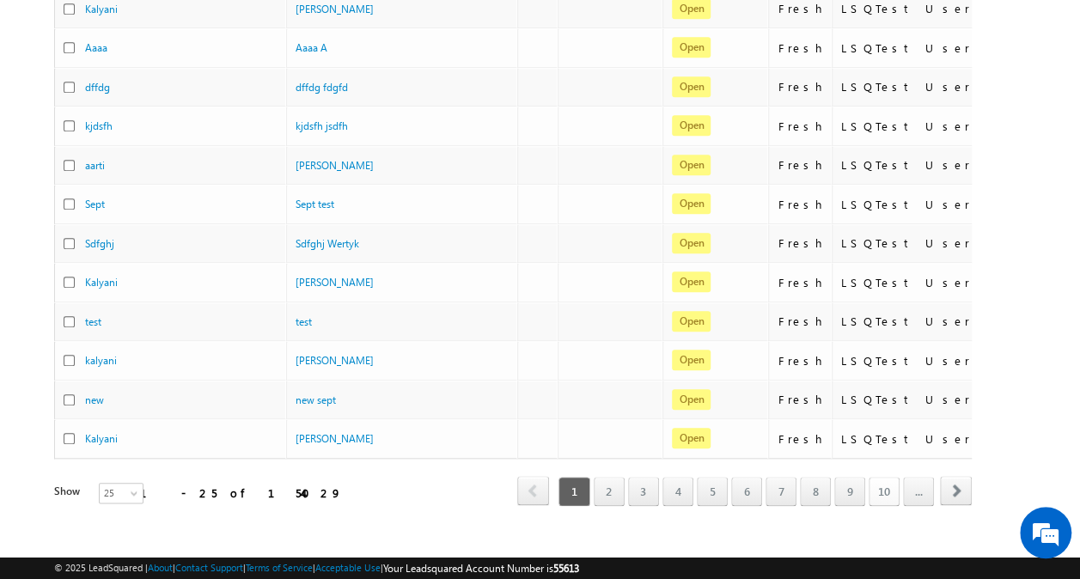
click at [878, 477] on link "10" at bounding box center [884, 491] width 31 height 29
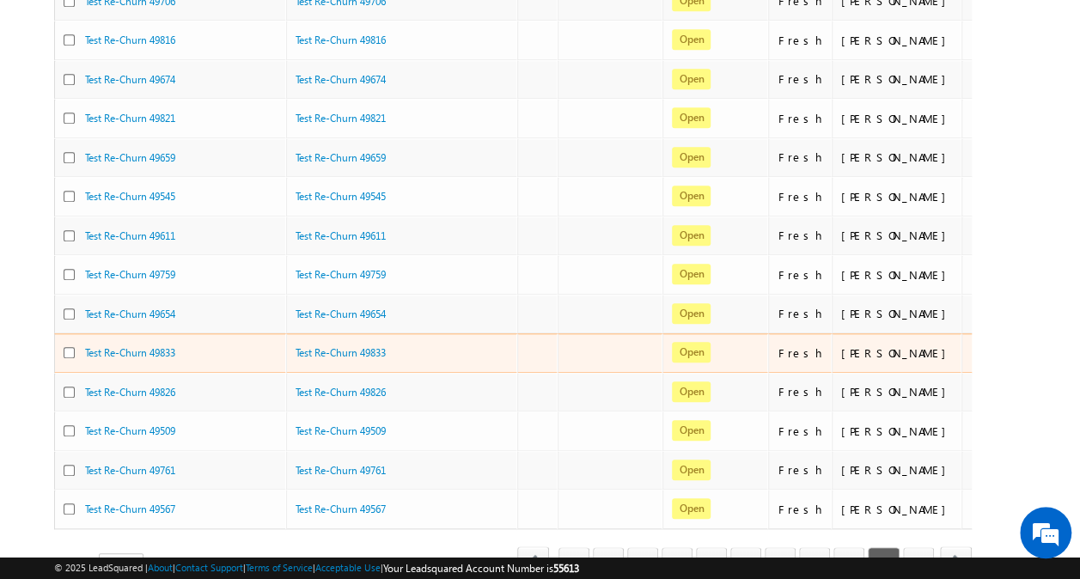
scroll to position [713, 0]
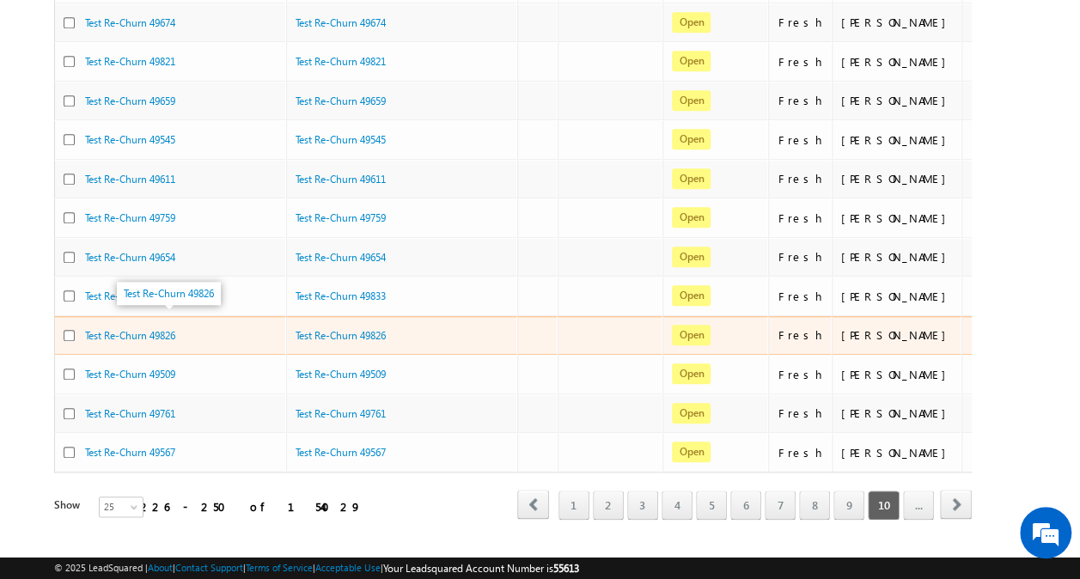
click at [152, 327] on span "Test Re-Churn 49826" at bounding box center [130, 334] width 90 height 15
click at [150, 329] on link "Test Re-Churn 49826" at bounding box center [130, 335] width 90 height 13
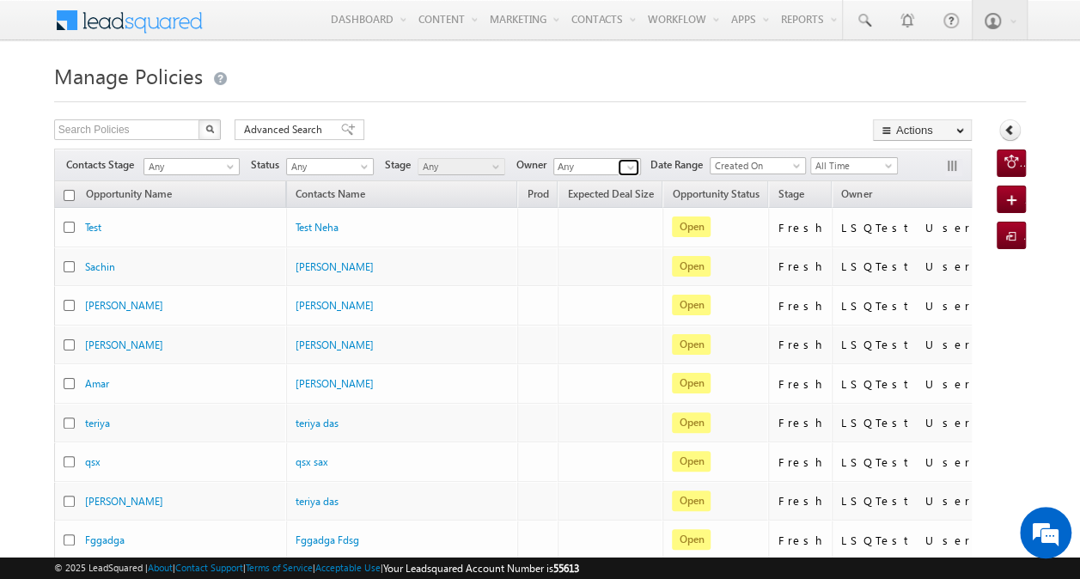
click at [630, 170] on span at bounding box center [631, 168] width 14 height 14
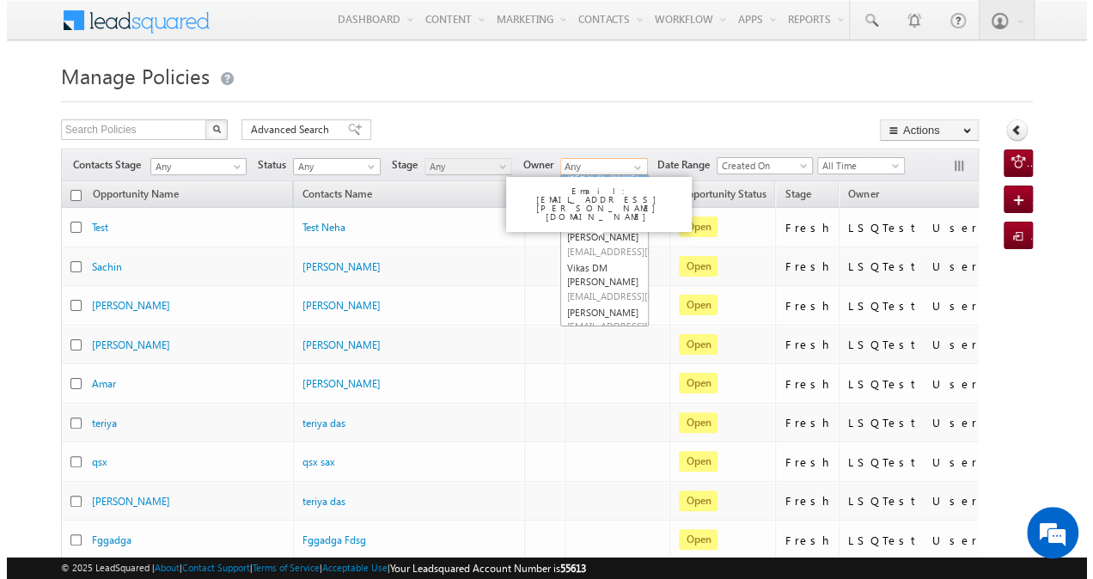
scroll to position [670, 0]
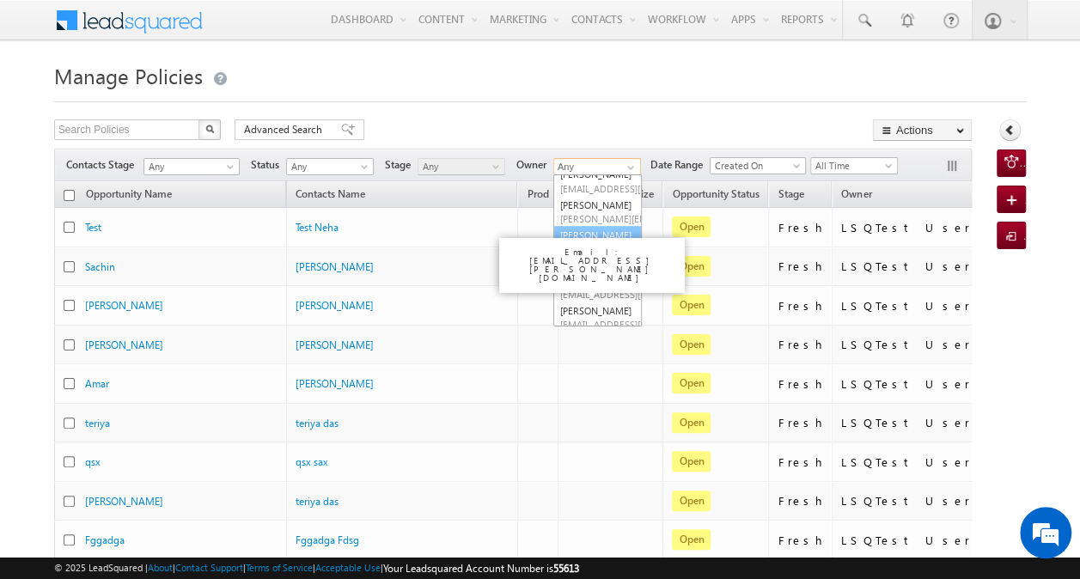
click at [582, 259] on link "[PERSON_NAME] [EMAIL_ADDRESS][PERSON_NAME][DOMAIN_NAME]" at bounding box center [597, 242] width 88 height 33
type input "[PERSON_NAME]"
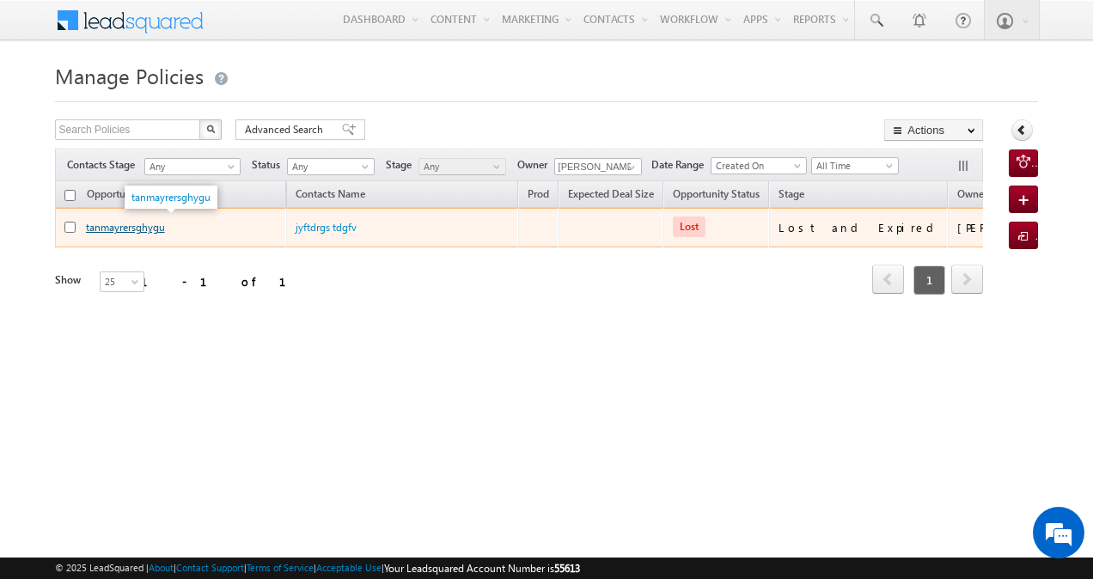
click at [145, 225] on link "tanmayrersghygu" at bounding box center [125, 227] width 79 height 13
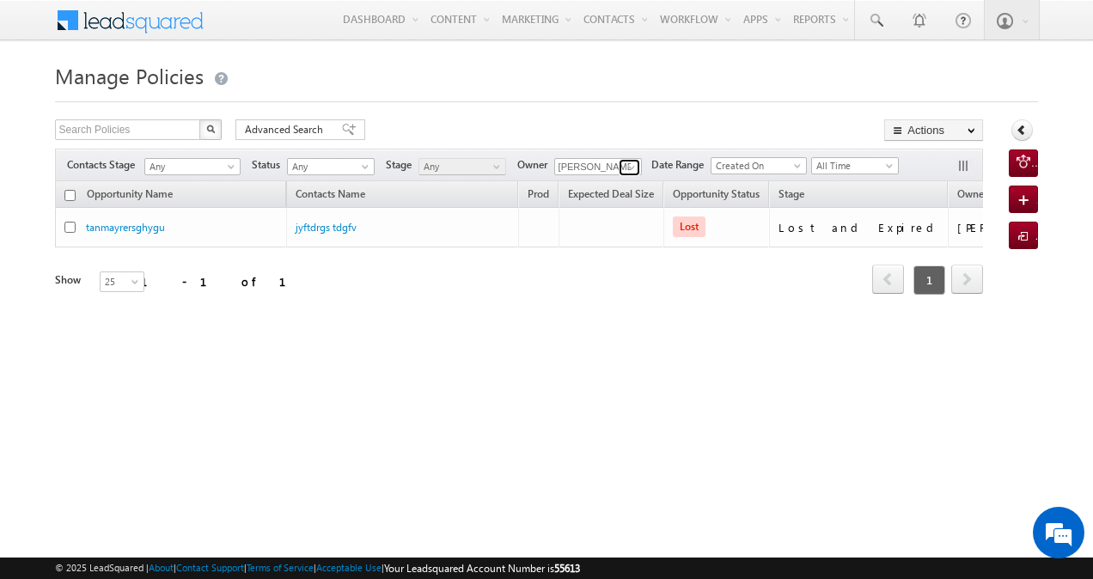
click at [624, 168] on link at bounding box center [629, 167] width 21 height 17
click at [351, 168] on span "Any" at bounding box center [329, 166] width 82 height 15
click at [335, 209] on li "Won" at bounding box center [332, 217] width 87 height 17
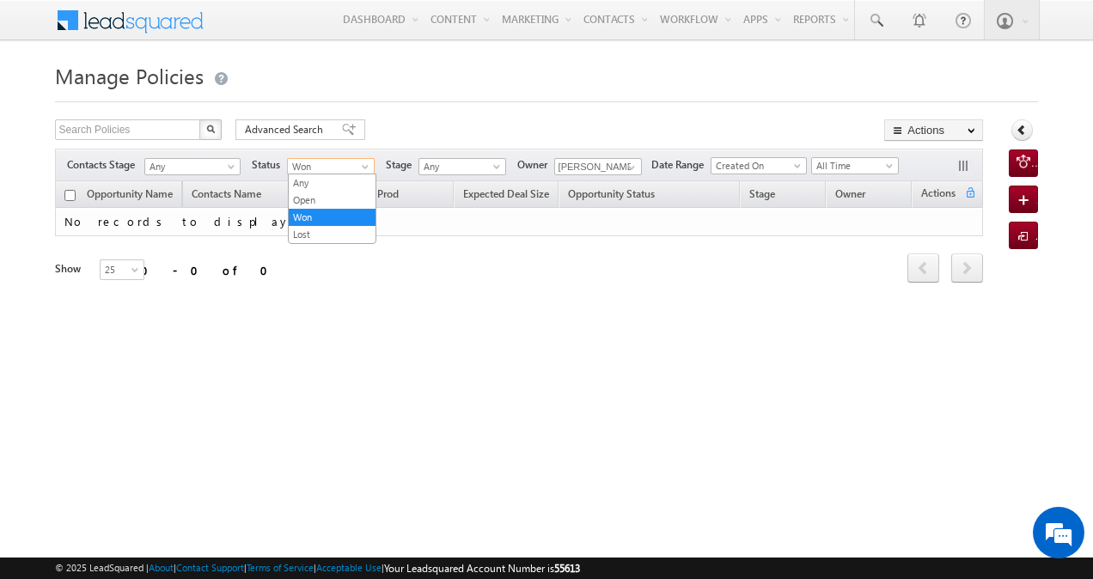
click at [352, 159] on span "Won" at bounding box center [329, 166] width 82 height 15
click at [338, 198] on link "Open" at bounding box center [332, 199] width 87 height 15
click at [635, 167] on span at bounding box center [632, 168] width 14 height 14
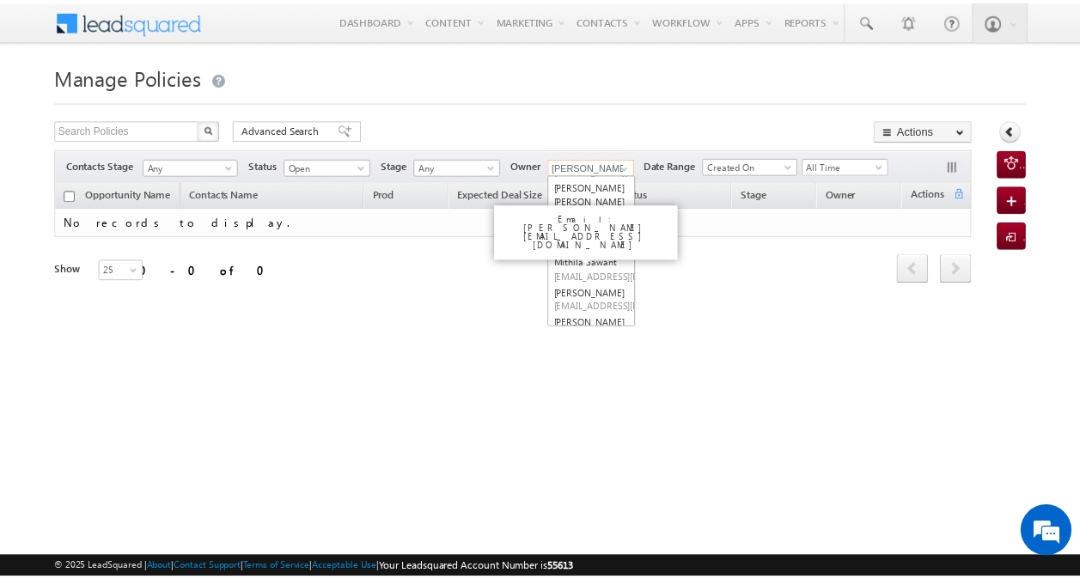
scroll to position [354, 0]
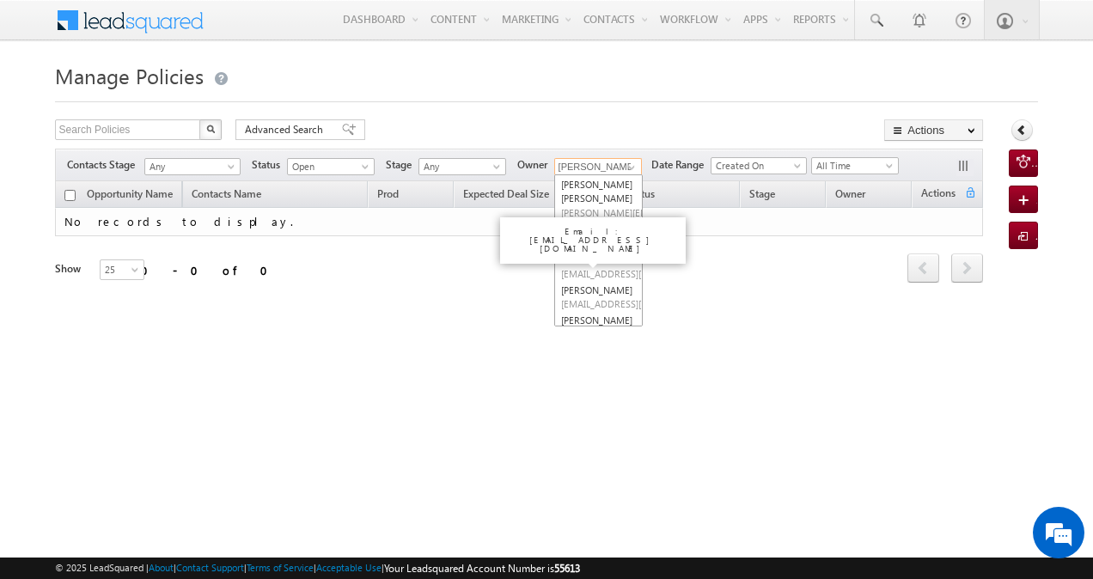
click at [584, 249] on span "[EMAIL_ADDRESS][DOMAIN_NAME]" at bounding box center [638, 242] width 155 height 13
type input "LSQTest User"
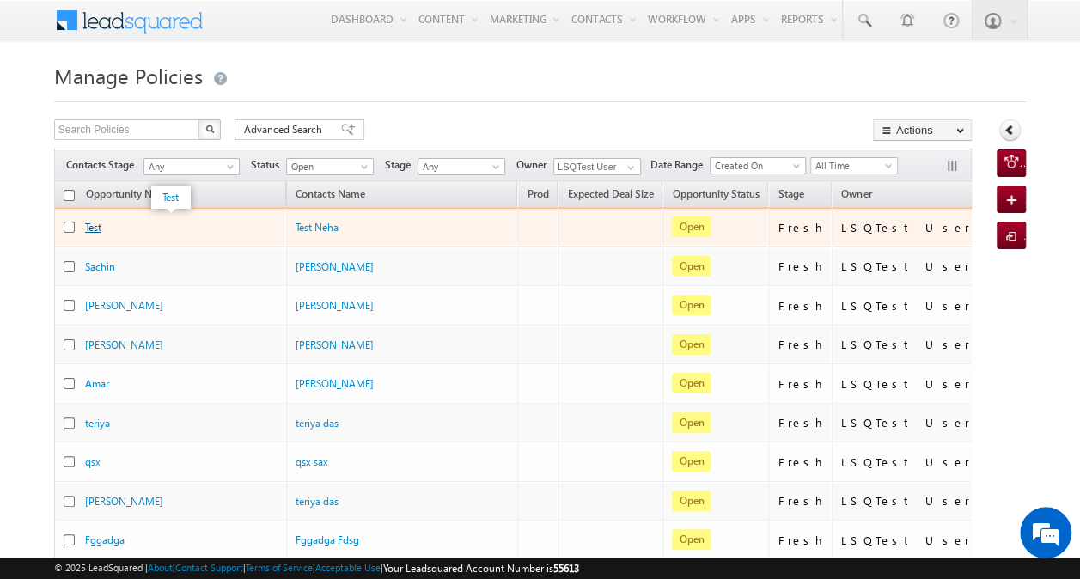
click at [94, 224] on link "Test" at bounding box center [93, 227] width 16 height 13
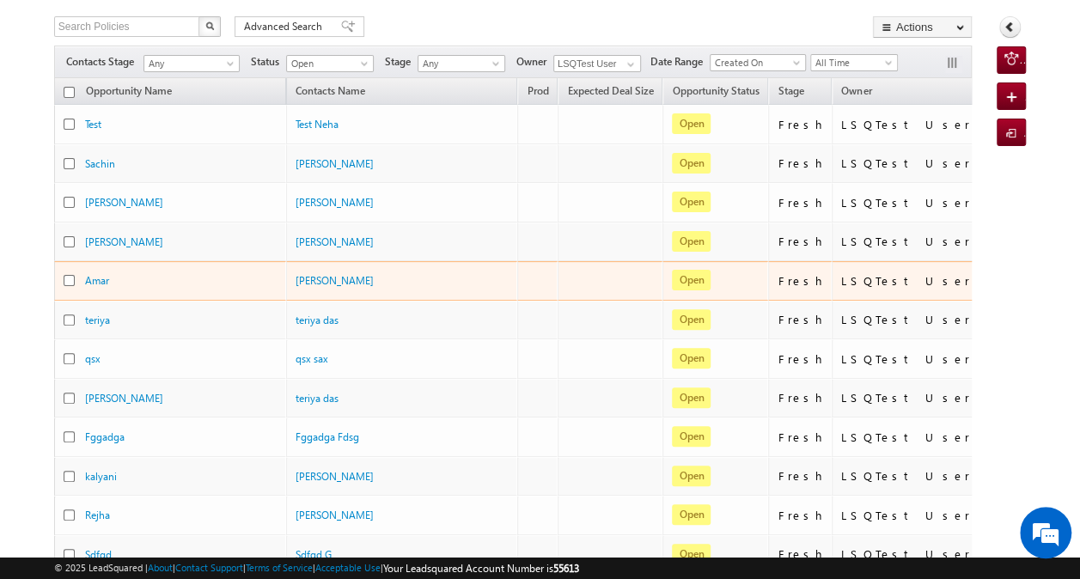
scroll to position [102, 0]
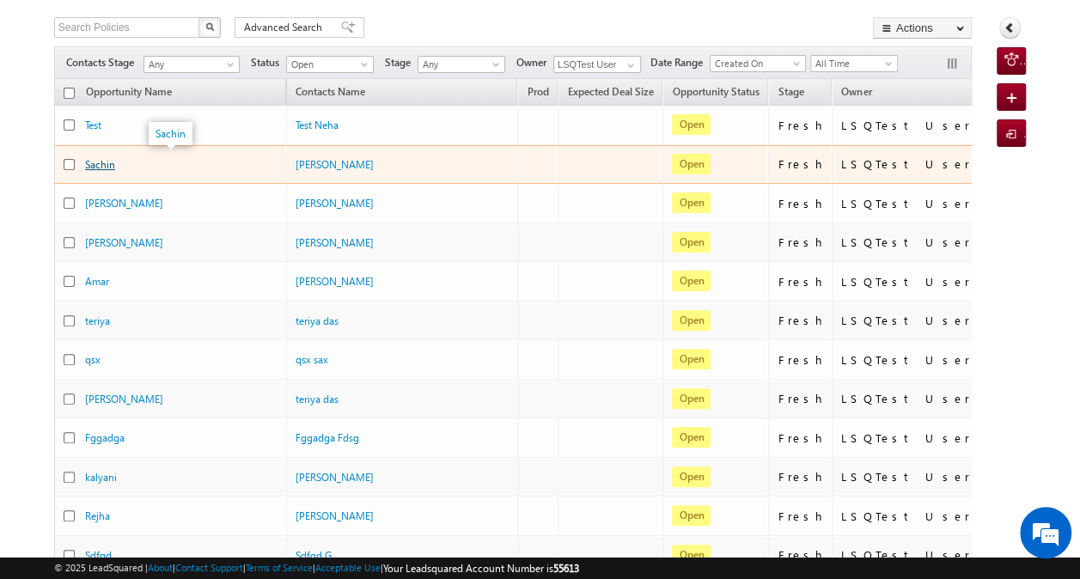
click at [95, 167] on link "Sachin" at bounding box center [100, 164] width 30 height 13
